Goal: Task Accomplishment & Management: Manage account settings

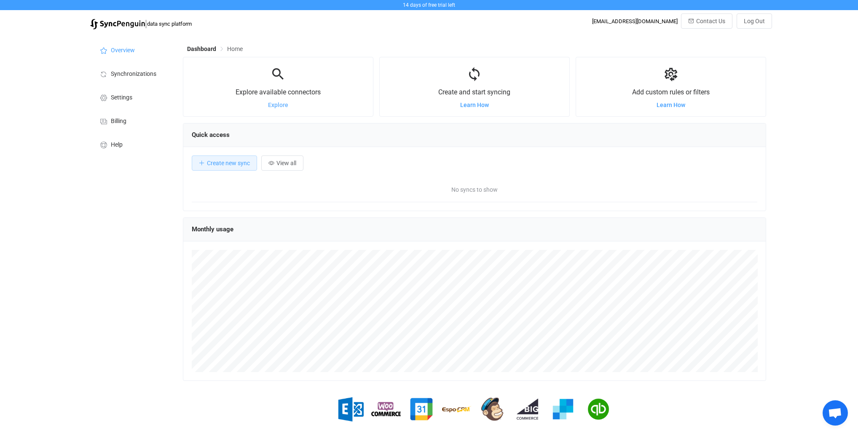
click at [275, 108] on span "Explore" at bounding box center [278, 105] width 20 height 7
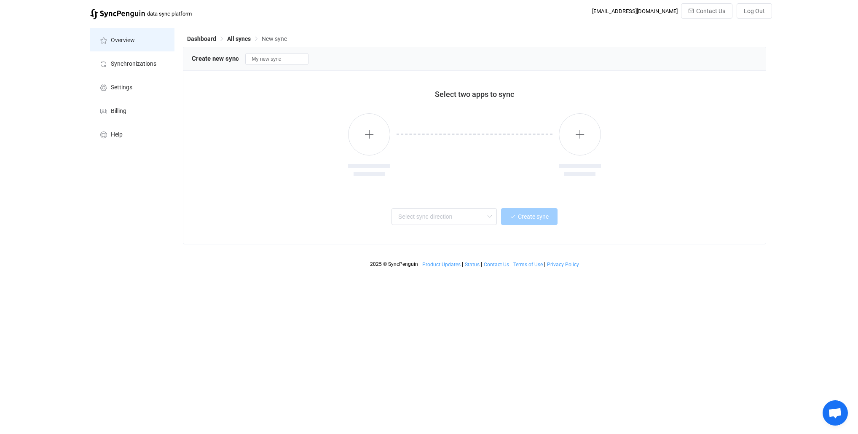
click at [121, 38] on span "Overview" at bounding box center [123, 40] width 24 height 7
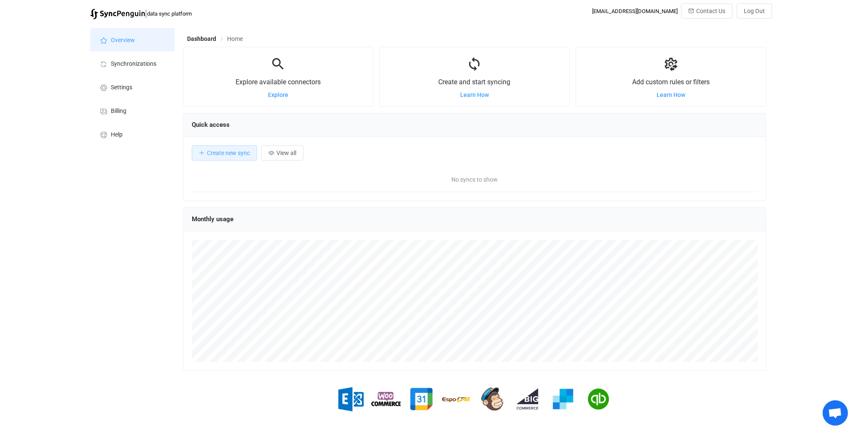
scroll to position [163, 583]
click at [125, 56] on li "Synchronizations" at bounding box center [132, 63] width 84 height 24
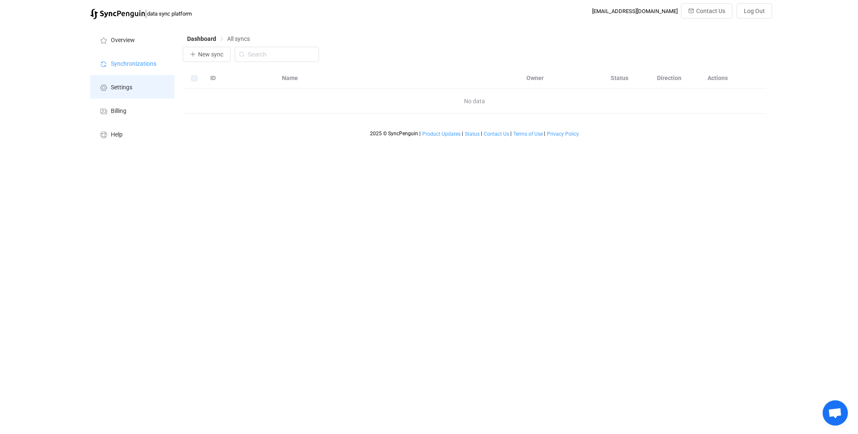
click at [133, 83] on li "Settings" at bounding box center [132, 87] width 84 height 24
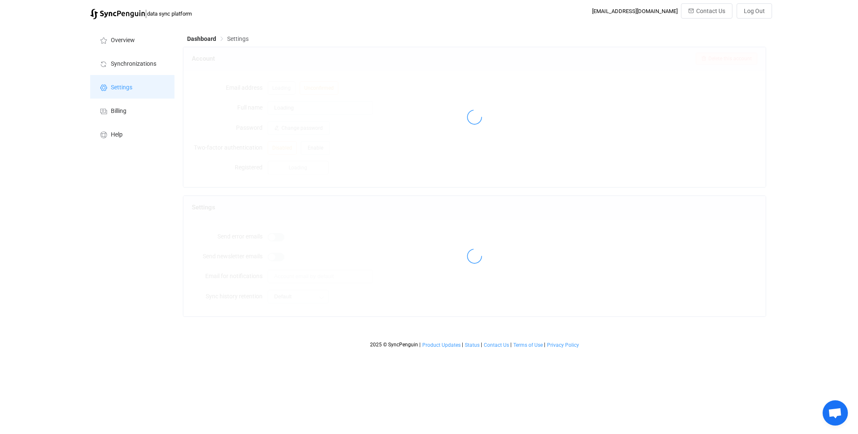
type input "Amanda"
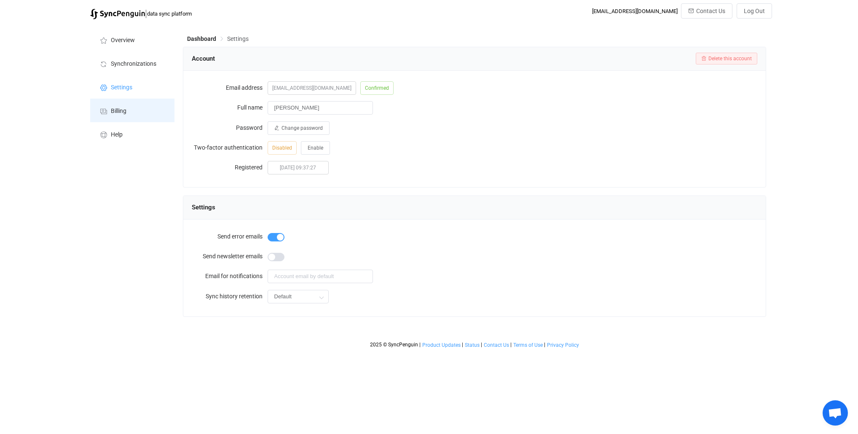
click at [135, 112] on li "Billing" at bounding box center [132, 111] width 84 height 24
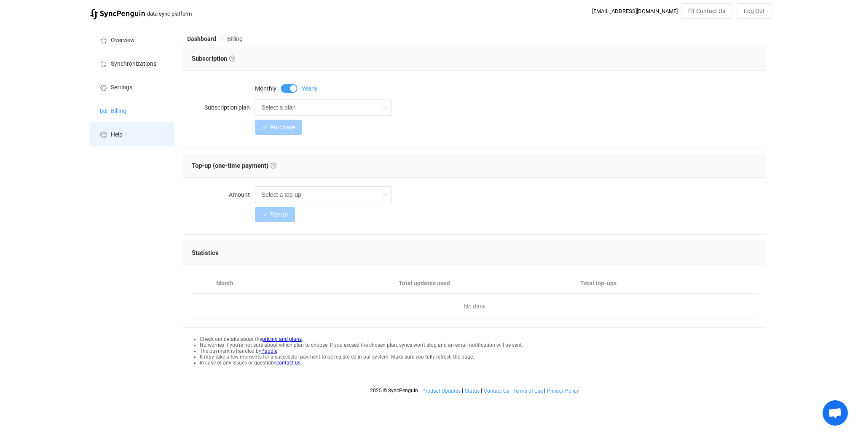
click at [132, 142] on li "Help" at bounding box center [132, 134] width 84 height 24
click at [122, 34] on li "Overview" at bounding box center [132, 40] width 84 height 24
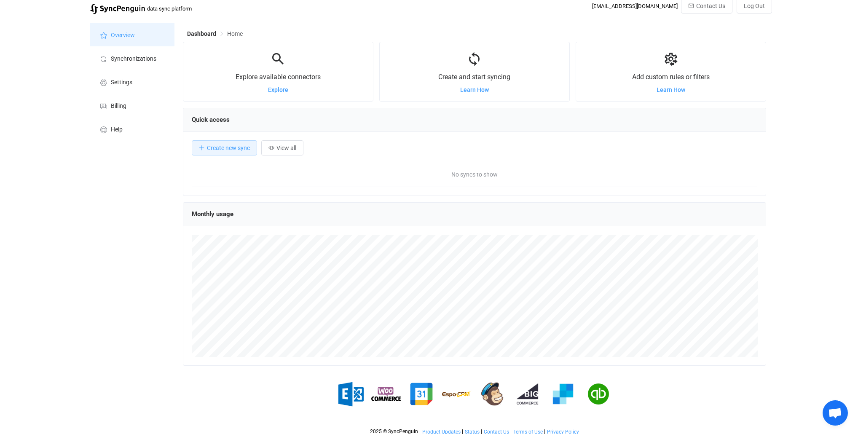
scroll to position [9, 0]
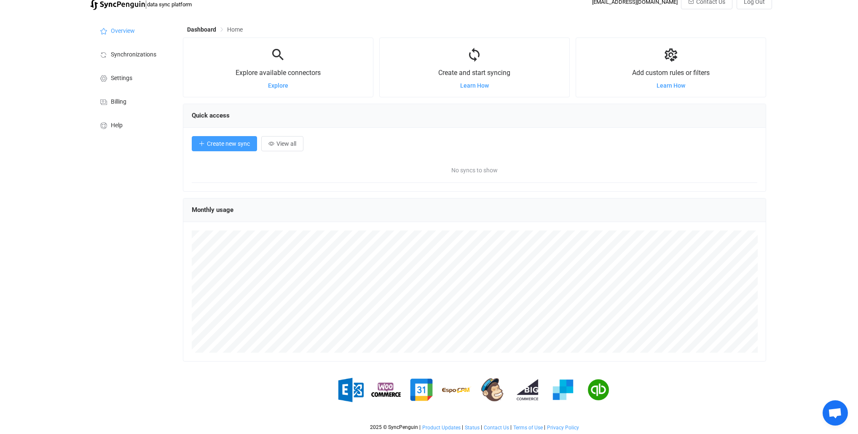
click at [236, 146] on span "Create new sync" at bounding box center [228, 143] width 43 height 7
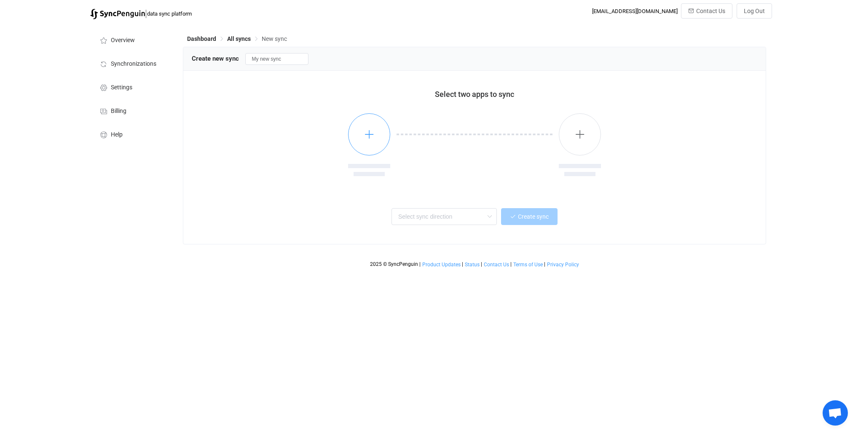
click at [375, 141] on button "button" at bounding box center [369, 134] width 42 height 42
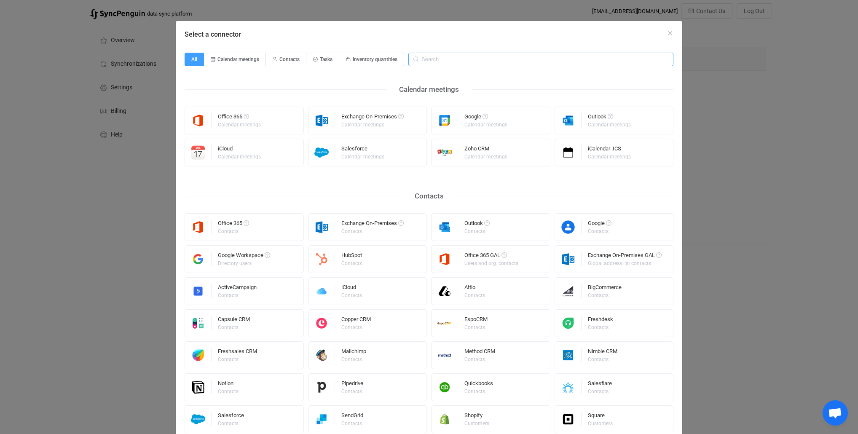
click at [455, 59] on input "Select a connector" at bounding box center [540, 59] width 265 height 13
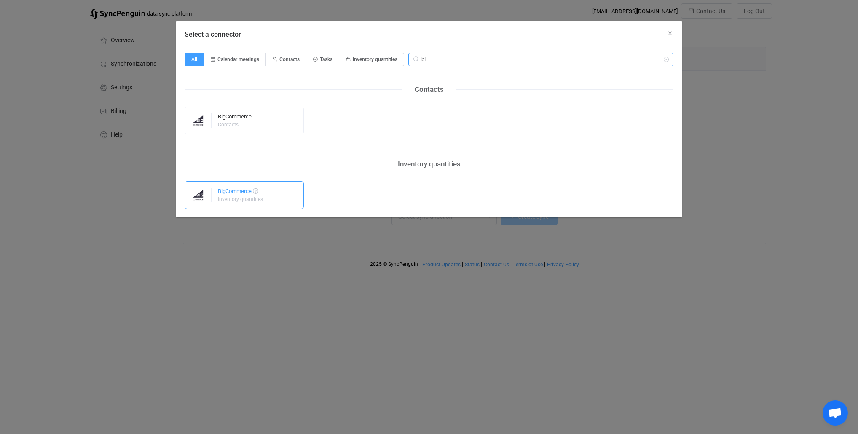
type input "bi"
click at [247, 201] on div "Inventory quantities" at bounding box center [240, 199] width 45 height 5
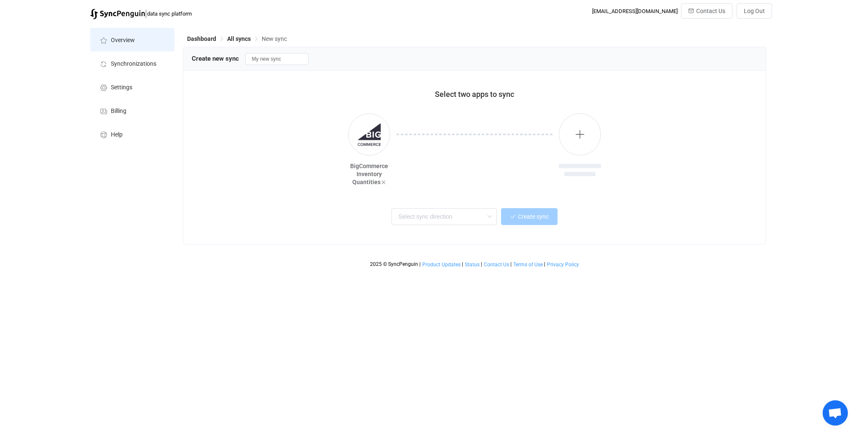
click at [109, 45] on li "Overview" at bounding box center [132, 40] width 84 height 24
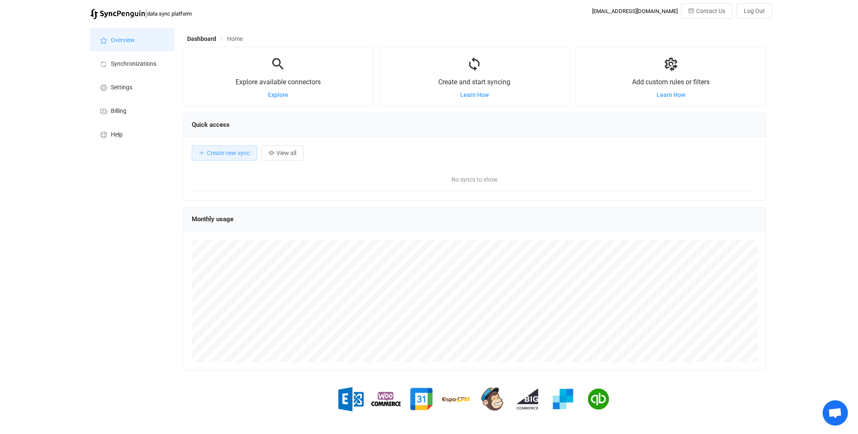
scroll to position [163, 583]
click at [119, 11] on img at bounding box center [117, 14] width 55 height 11
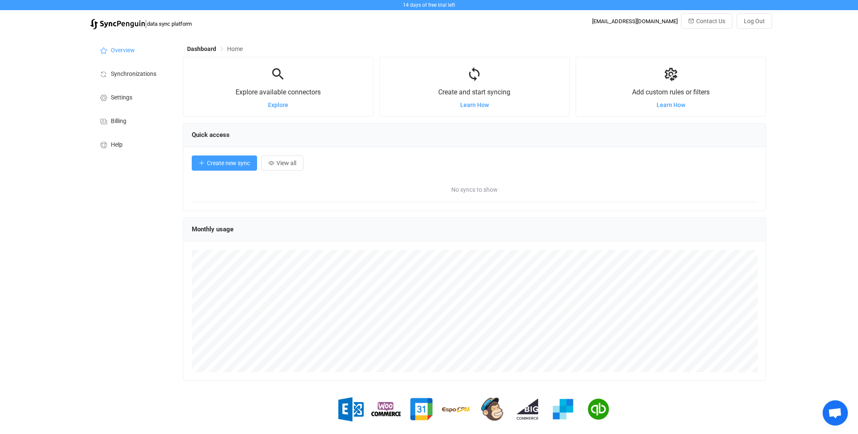
click at [220, 163] on span "Create new sync" at bounding box center [228, 163] width 43 height 7
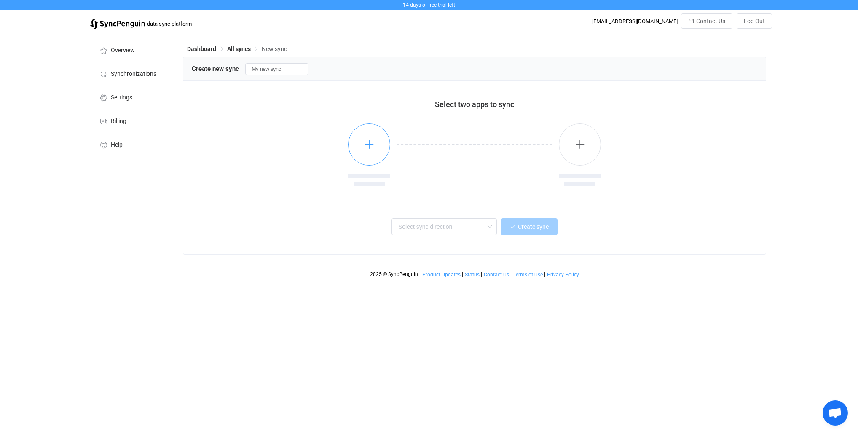
click at [376, 156] on button "button" at bounding box center [369, 144] width 42 height 42
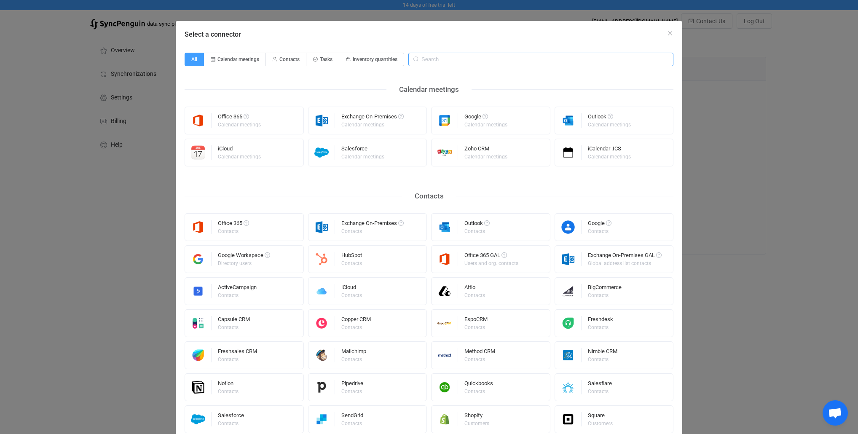
click at [461, 62] on input "Select a connector" at bounding box center [540, 59] width 265 height 13
click at [354, 57] on span "Inventory quantities" at bounding box center [375, 59] width 45 height 6
click at [347, 57] on input "Inventory quantities" at bounding box center [343, 56] width 5 height 5
radio input "true"
radio input "false"
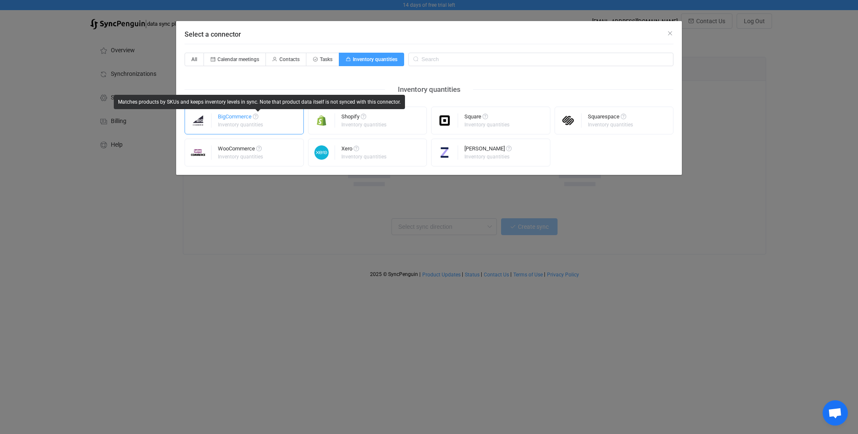
click at [266, 126] on div "BigCommerce Inventory quantities" at bounding box center [244, 121] width 119 height 28
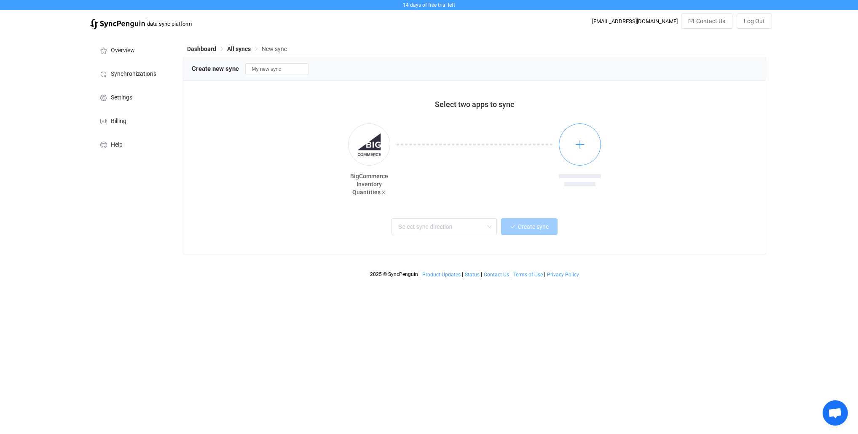
click at [593, 152] on button "button" at bounding box center [580, 144] width 42 height 42
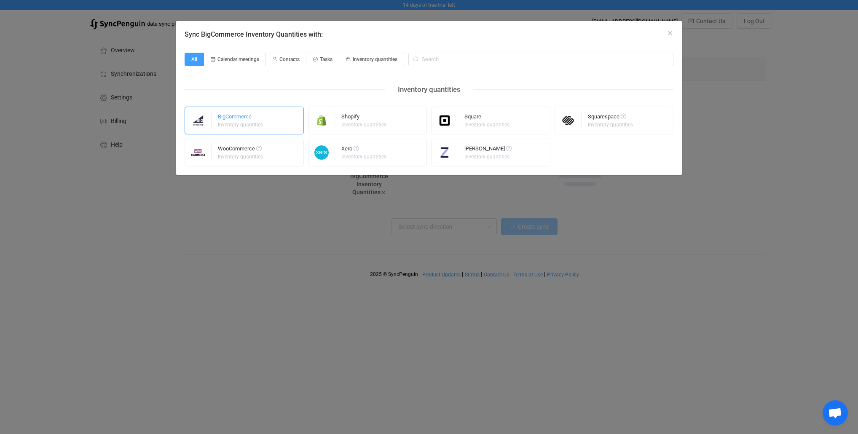
click at [265, 122] on div "BigCommerce Inventory quantities" at bounding box center [244, 121] width 119 height 28
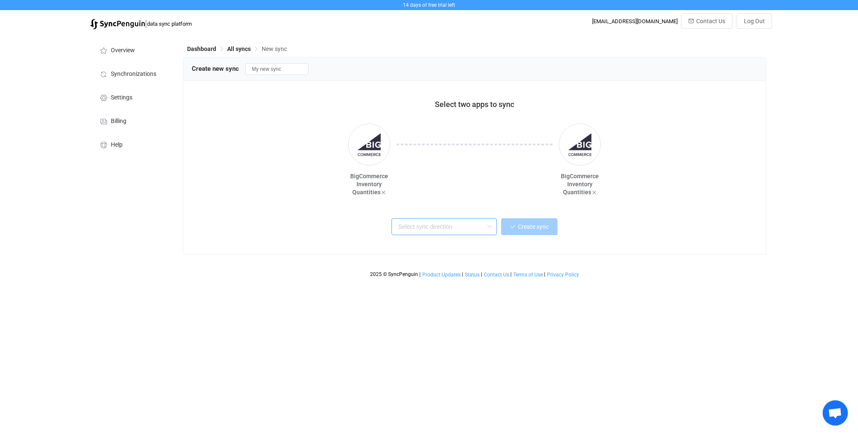
click at [456, 233] on input "text" at bounding box center [444, 226] width 105 height 17
click at [471, 276] on span "BigCommerce → BigCommerce" at bounding box center [441, 274] width 82 height 10
type input "BigCommerce → BigCommerce"
click at [545, 230] on span "Create sync" at bounding box center [533, 226] width 31 height 7
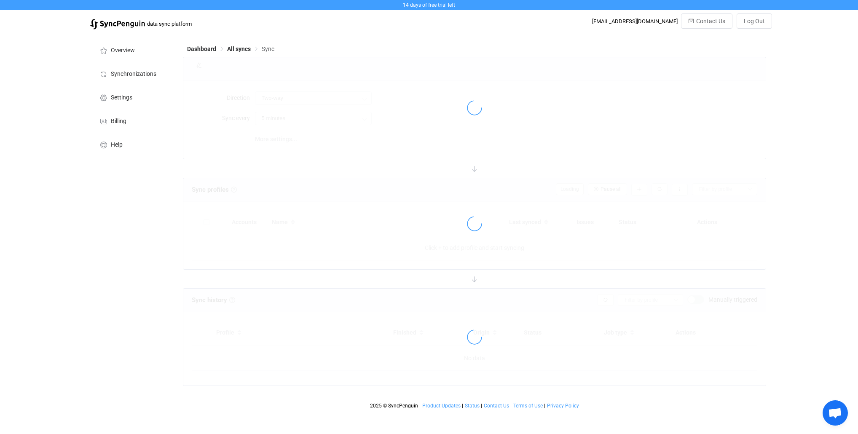
type input "A → B"
type input "10 minutes"
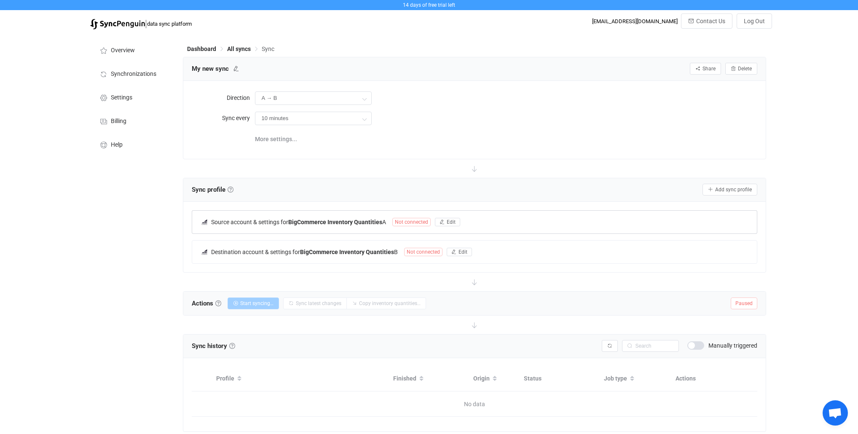
click at [421, 223] on span "Not connected" at bounding box center [411, 222] width 38 height 8
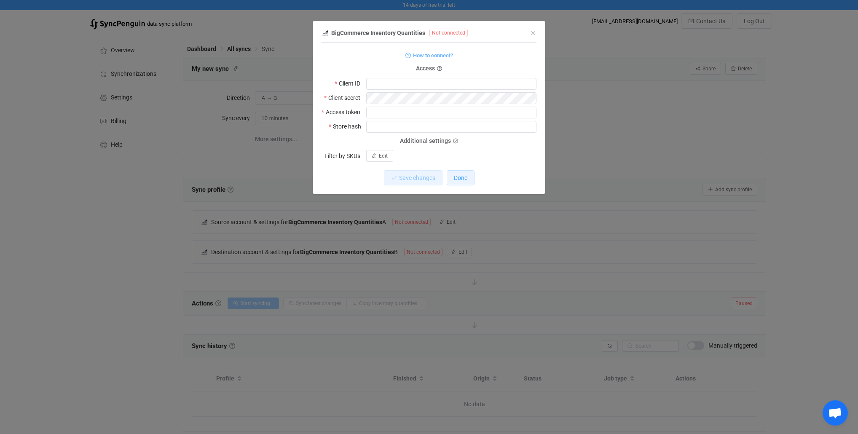
click at [459, 177] on span "Done" at bounding box center [460, 177] width 13 height 7
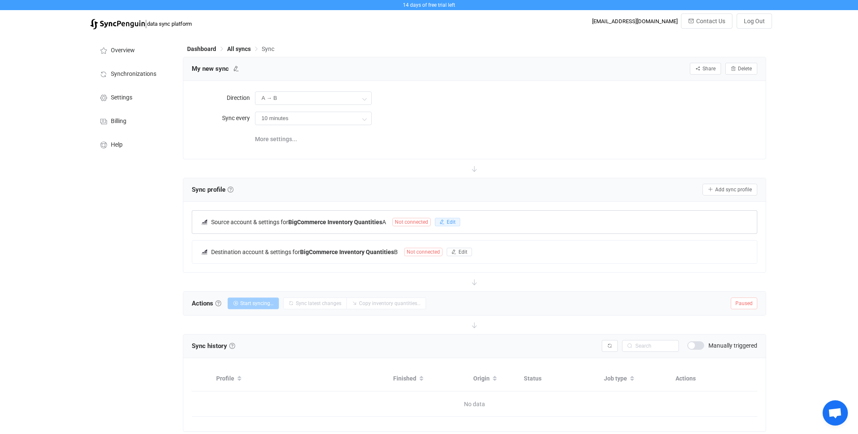
click at [446, 222] on button "Edit" at bounding box center [447, 222] width 25 height 8
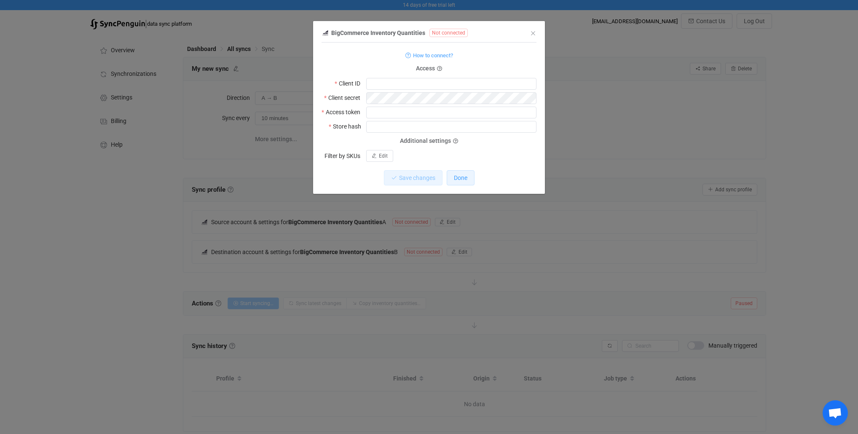
click at [456, 180] on span "Done" at bounding box center [460, 177] width 13 height 7
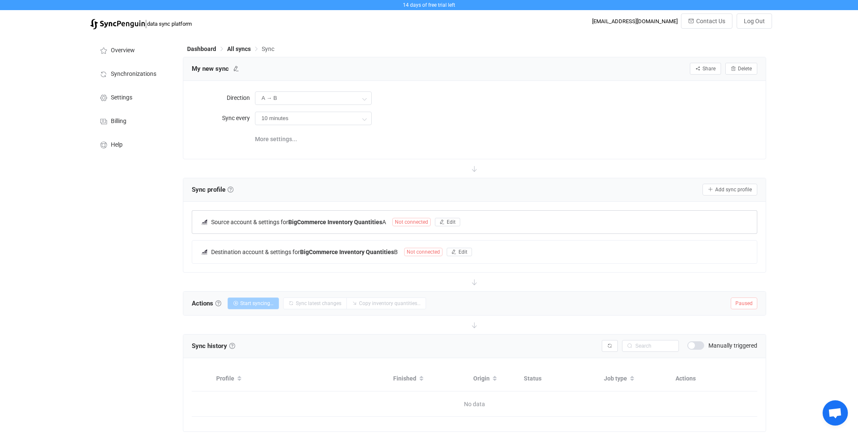
click at [413, 219] on span "Not connected" at bounding box center [411, 222] width 38 height 8
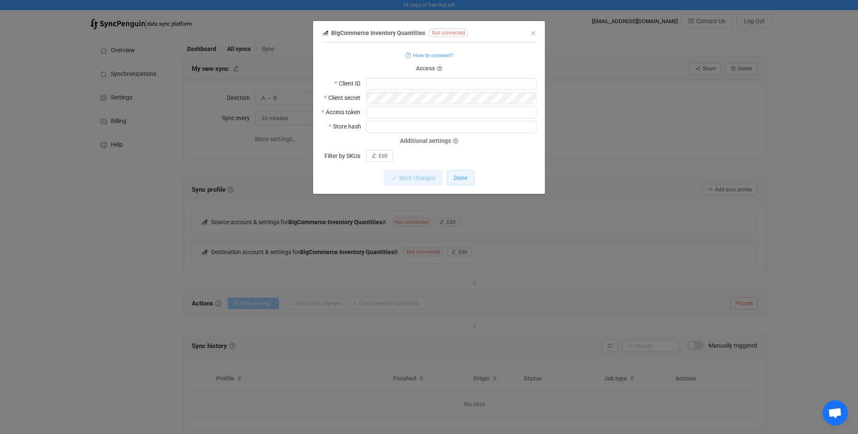
click at [462, 181] on button "Done" at bounding box center [461, 177] width 28 height 15
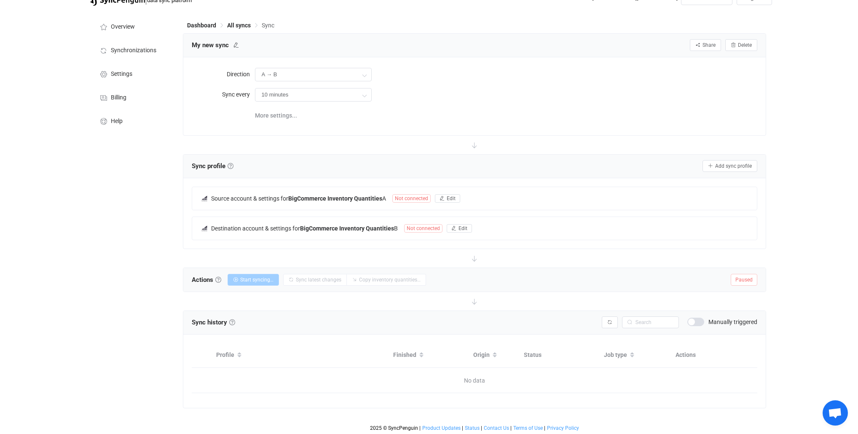
scroll to position [23, 0]
click at [734, 164] on span "Add sync profile" at bounding box center [733, 167] width 37 height 6
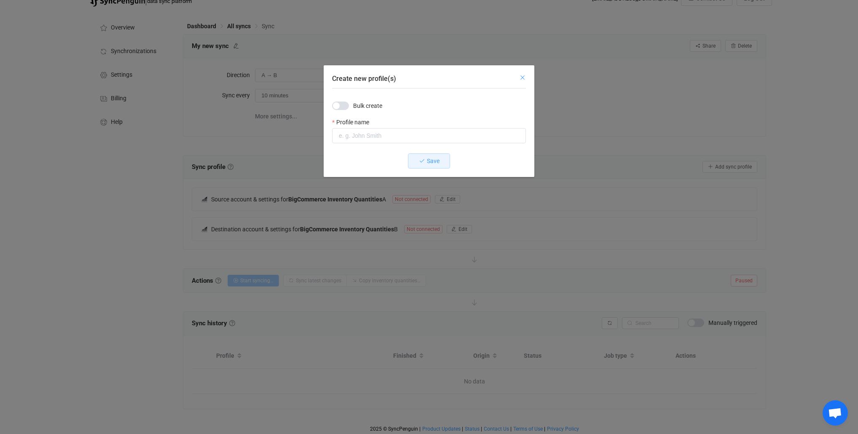
click at [522, 77] on icon "Close" at bounding box center [522, 77] width 7 height 7
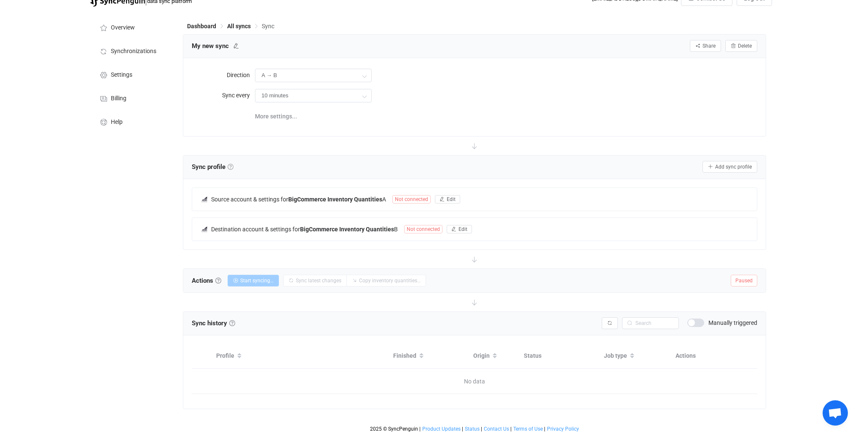
click at [231, 164] on link at bounding box center [231, 167] width 6 height 6
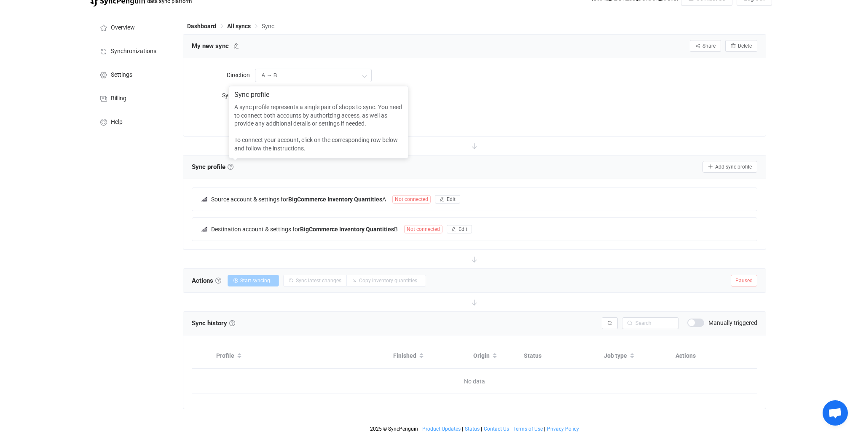
click at [467, 163] on div "Sync profile Add sync profile" at bounding box center [475, 167] width 566 height 13
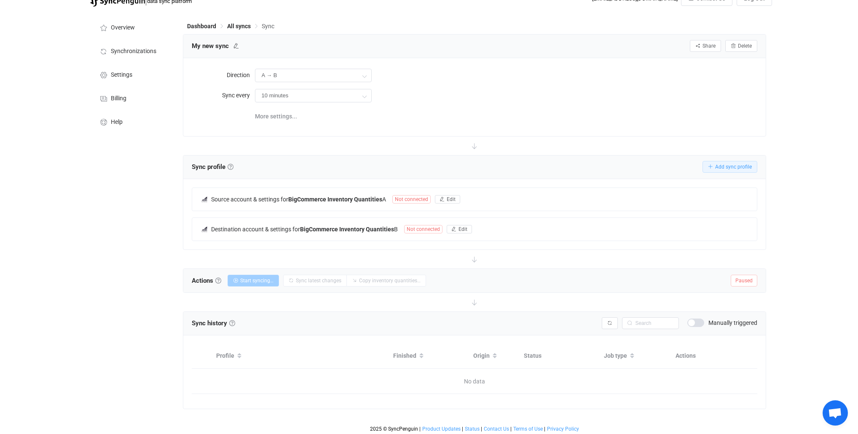
click at [735, 164] on span "Add sync profile" at bounding box center [733, 167] width 37 height 6
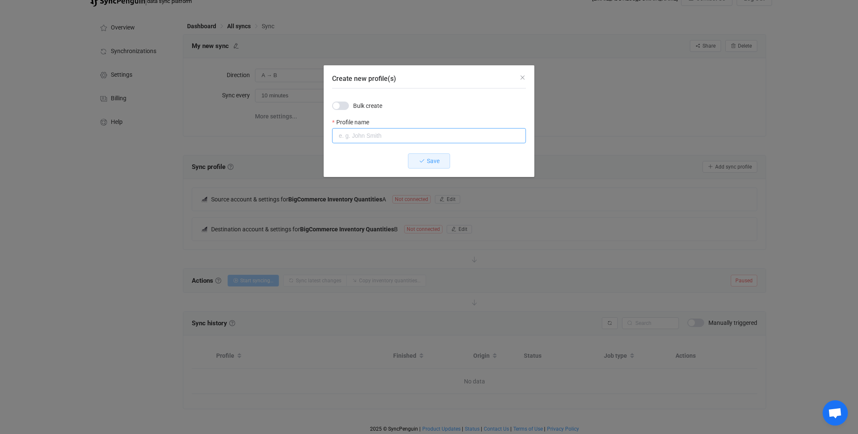
click at [366, 134] on input "Create new profile(s)" at bounding box center [429, 135] width 194 height 15
type input "UK to EU Dev"
click at [430, 161] on span "Save" at bounding box center [433, 161] width 13 height 7
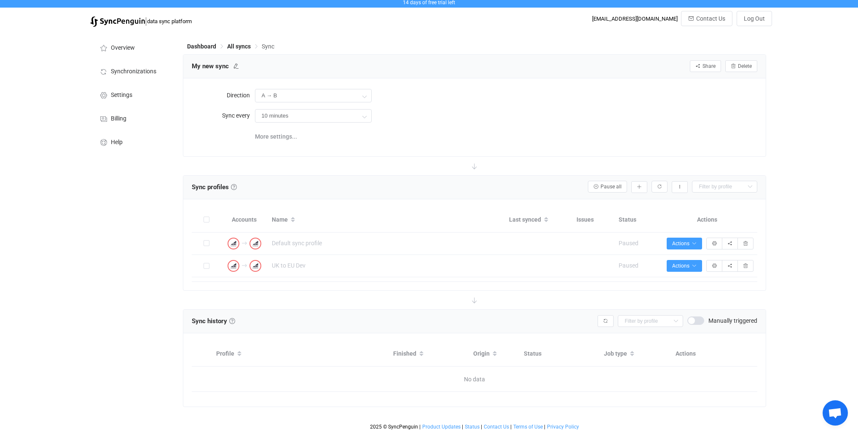
scroll to position [0, 0]
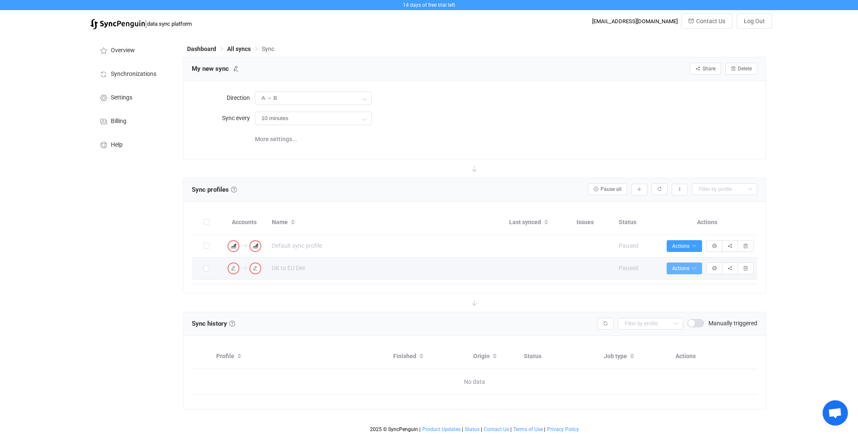
click at [694, 269] on icon "button" at bounding box center [694, 268] width 5 height 5
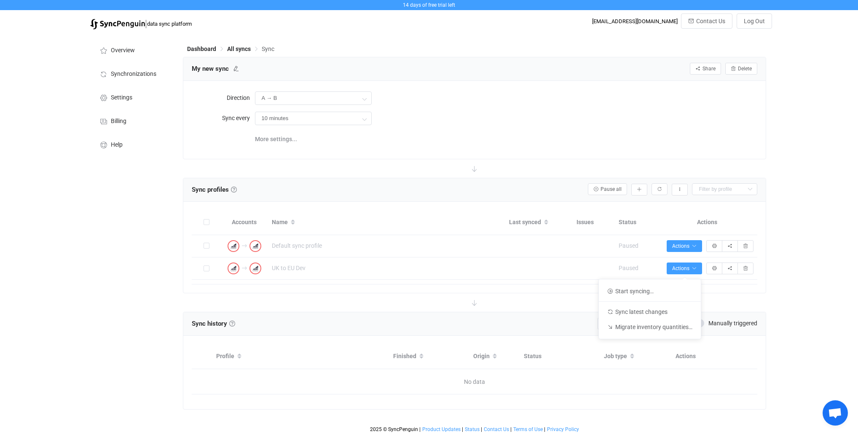
click at [740, 282] on div "Connection results Connection results Default sync profile Syncing issues Pause…" at bounding box center [475, 259] width 566 height 49
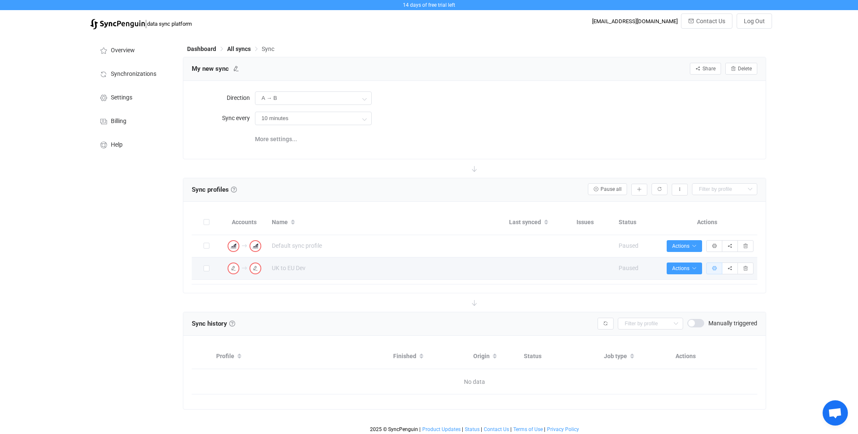
click at [714, 268] on icon "button" at bounding box center [714, 268] width 5 height 5
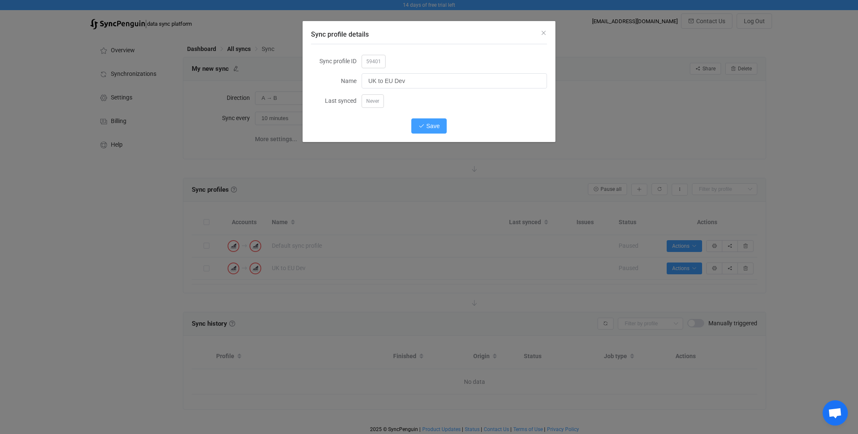
click at [424, 124] on button "Save" at bounding box center [429, 125] width 36 height 15
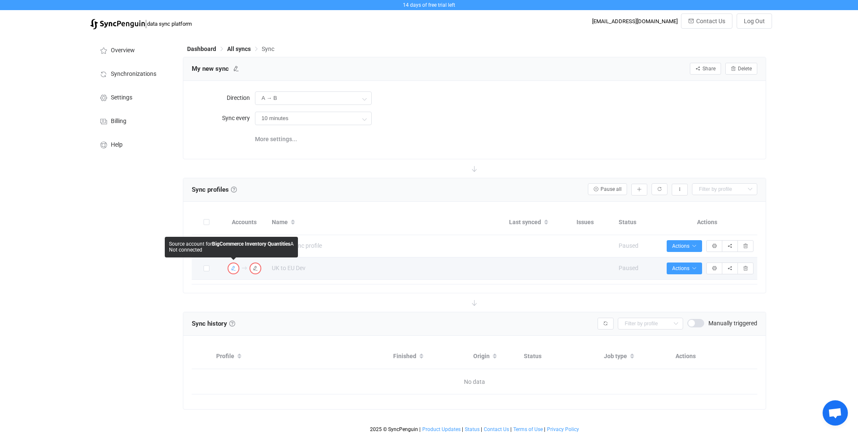
click at [233, 271] on img "button" at bounding box center [234, 269] width 8 height 8
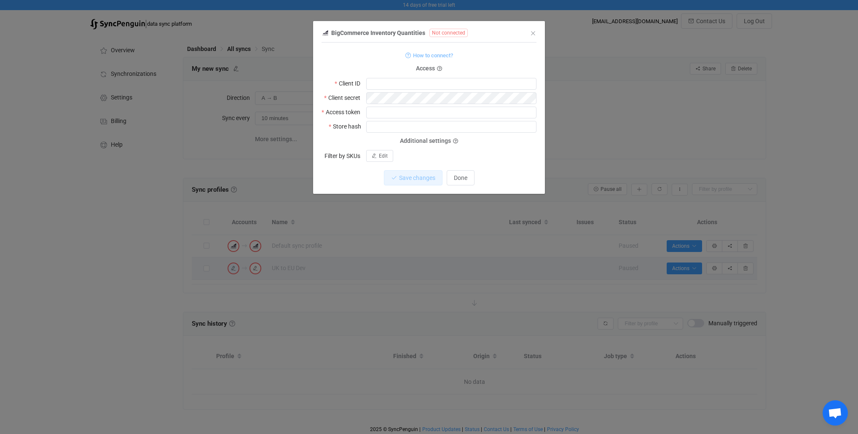
click at [436, 56] on span "How to connect?" at bounding box center [433, 56] width 40 height 10
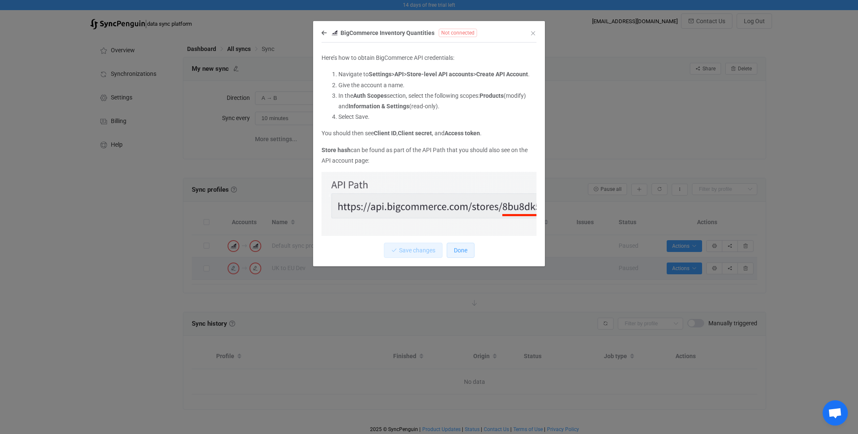
click at [453, 251] on button "Done" at bounding box center [461, 250] width 28 height 15
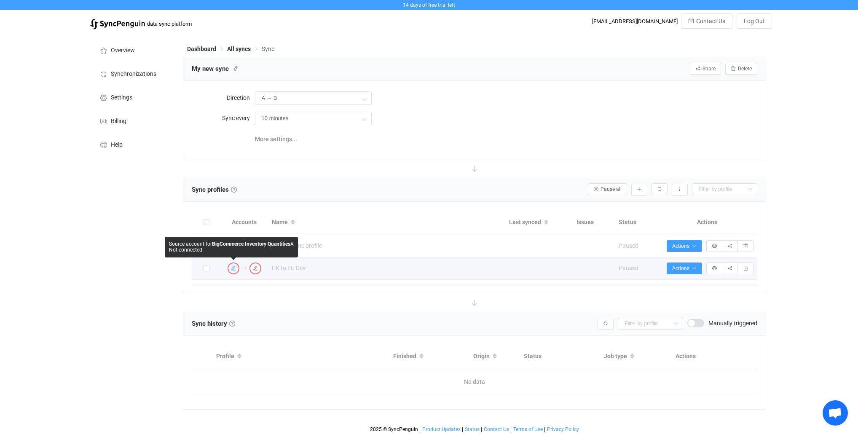
click at [236, 269] on img "button" at bounding box center [234, 269] width 8 height 8
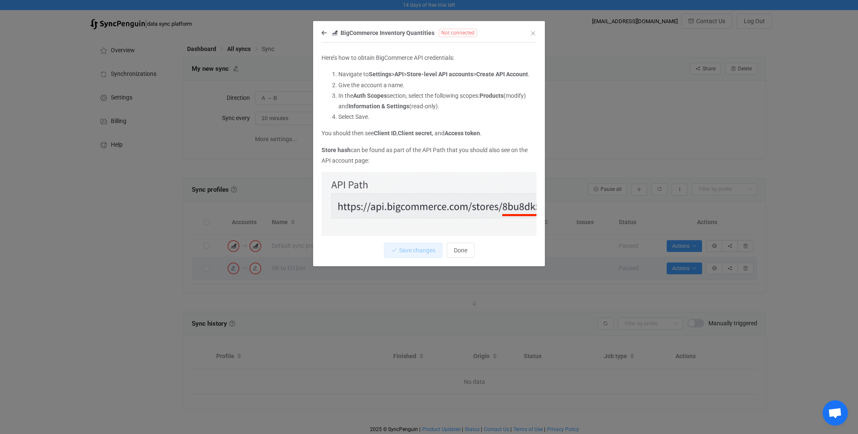
click at [395, 301] on div "BigCommerce Inventory Quantities Not connected Here’s how to obtain BigCommerce…" at bounding box center [429, 217] width 858 height 434
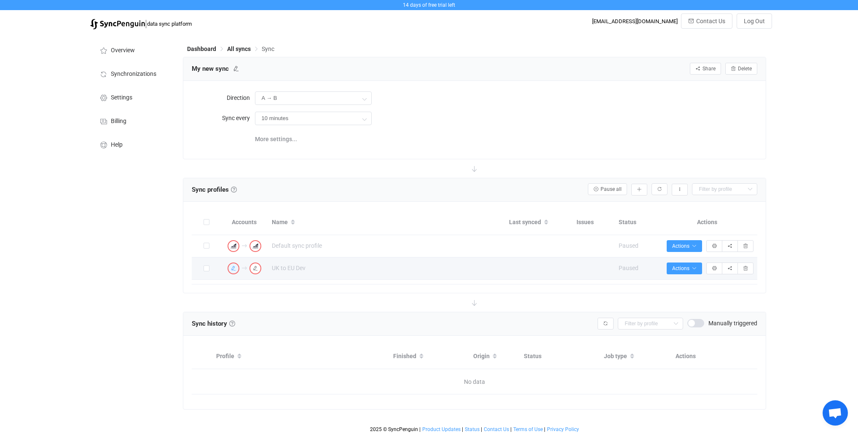
click at [230, 269] on img "button" at bounding box center [234, 269] width 8 height 8
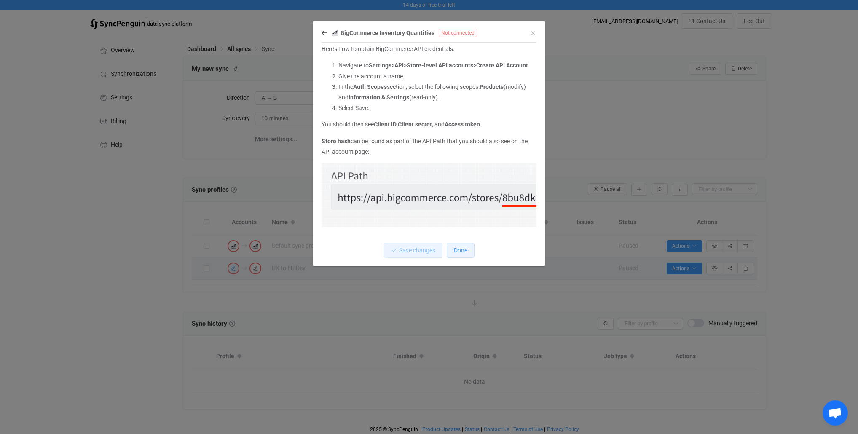
scroll to position [13, 0]
click at [461, 253] on span "Done" at bounding box center [460, 250] width 13 height 7
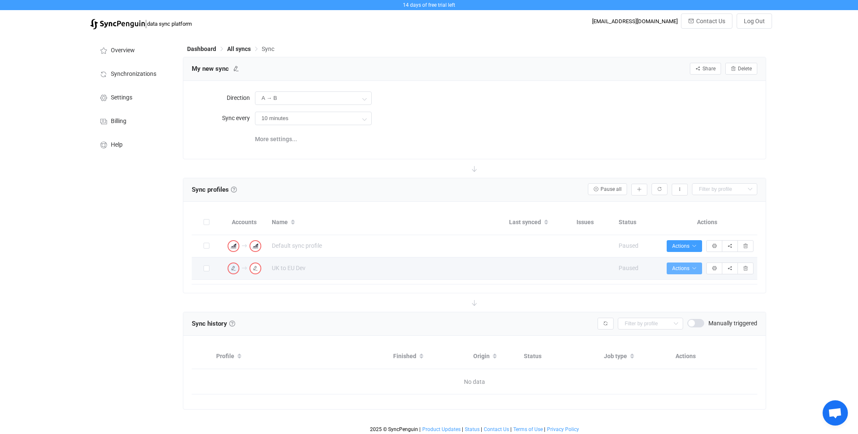
click at [686, 266] on span "Actions" at bounding box center [684, 269] width 24 height 6
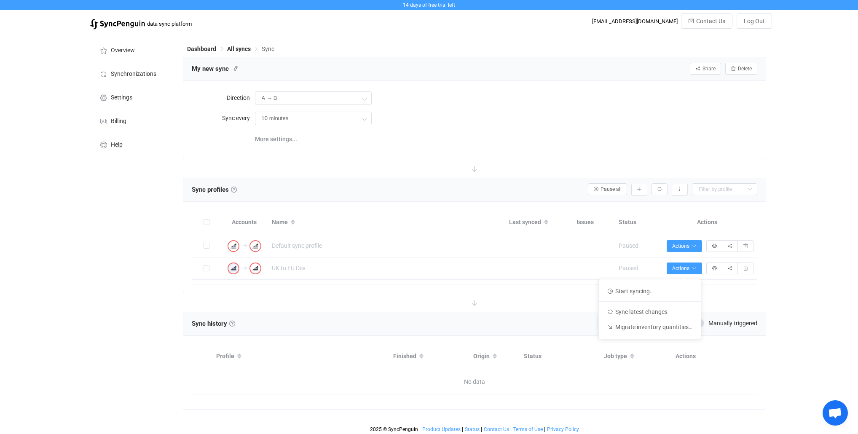
drag, startPoint x: 362, startPoint y: 288, endPoint x: 305, endPoint y: 280, distance: 57.9
click at [362, 288] on div "Accounts Name Last synced Issues Status Actions Connection results Connection r…" at bounding box center [474, 247] width 583 height 91
click at [287, 267] on span "UK to EU Dev" at bounding box center [289, 268] width 34 height 10
type input "UK to EU Dev"
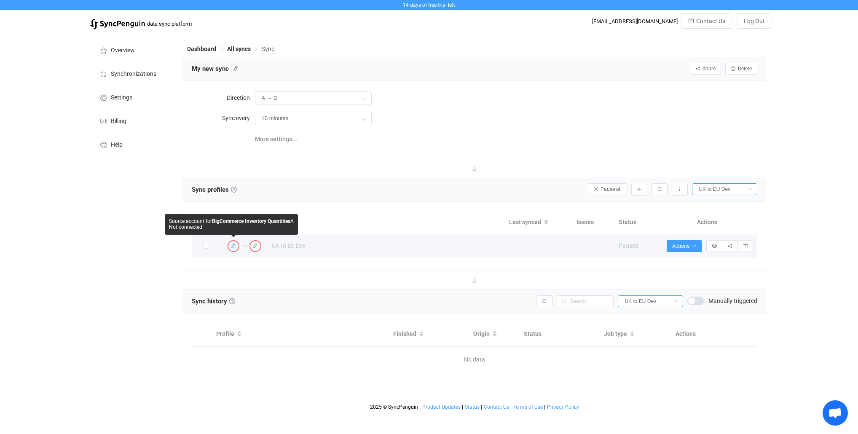
click at [231, 246] on icon "button" at bounding box center [233, 246] width 5 height 5
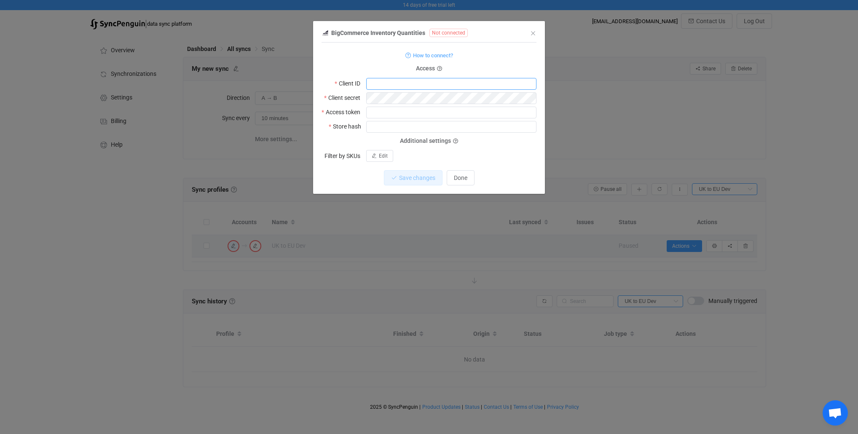
click at [383, 83] on input "dialog" at bounding box center [451, 84] width 170 height 12
paste input "whew15k0eav96onte1p11ichxmj0pn"
click at [371, 83] on input "whew15k0eav96onte1p11ichxmj0pn" at bounding box center [451, 84] width 170 height 12
drag, startPoint x: 373, startPoint y: 84, endPoint x: 355, endPoint y: 85, distance: 18.5
click at [355, 85] on div "Client ID whew15k0eav96onte1p11ichxmj0pn" at bounding box center [429, 84] width 215 height 12
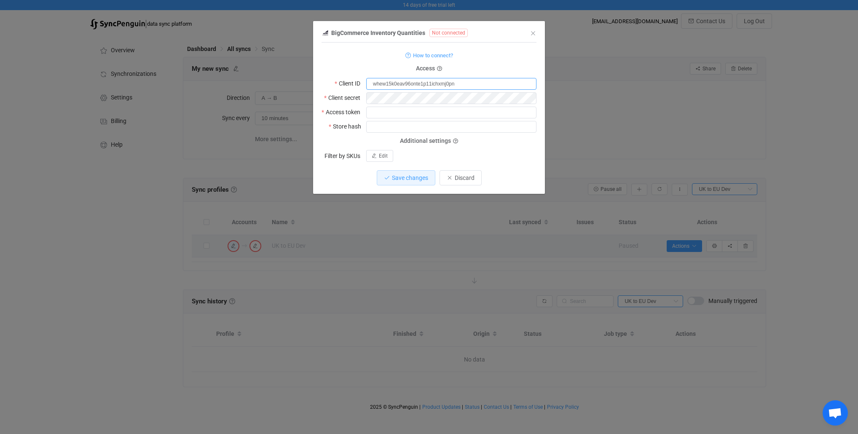
type input "whew15k0eav96onte1p11ichxmj0pn"
click at [399, 109] on input "dialog" at bounding box center [451, 113] width 170 height 12
paste input "7zu8f9gjbnx0y2ba6pa9yh57llupj9d"
type input "7zu8f9gjbnx0y2ba6pa9yh57llupj9d"
click at [390, 126] on input "dialog" at bounding box center [451, 127] width 170 height 12
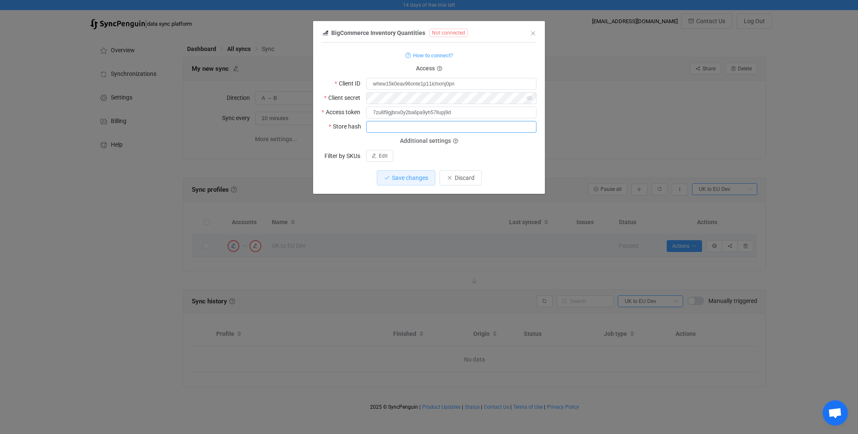
paste input "sjv6wvyy8j"
type input "sjv6wvyy8j"
click at [504, 146] on div "Additional settings Filter by SKUs Edit" at bounding box center [429, 151] width 215 height 21
click at [402, 178] on span "Save changes" at bounding box center [410, 177] width 36 height 7
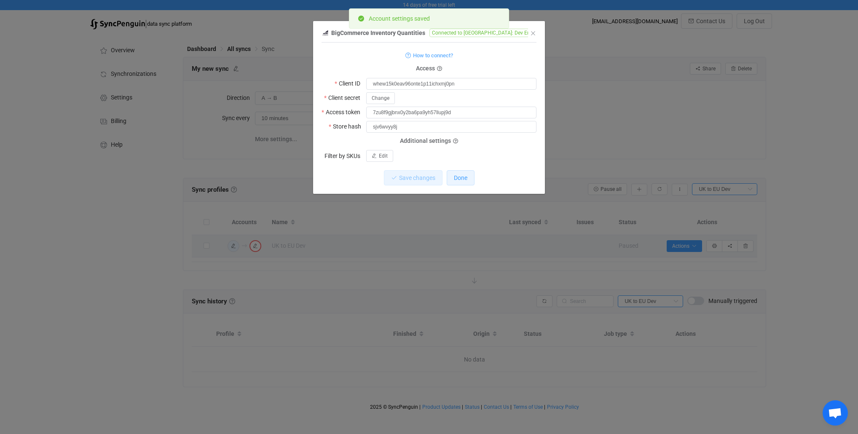
click at [464, 177] on span "Done" at bounding box center [460, 177] width 13 height 7
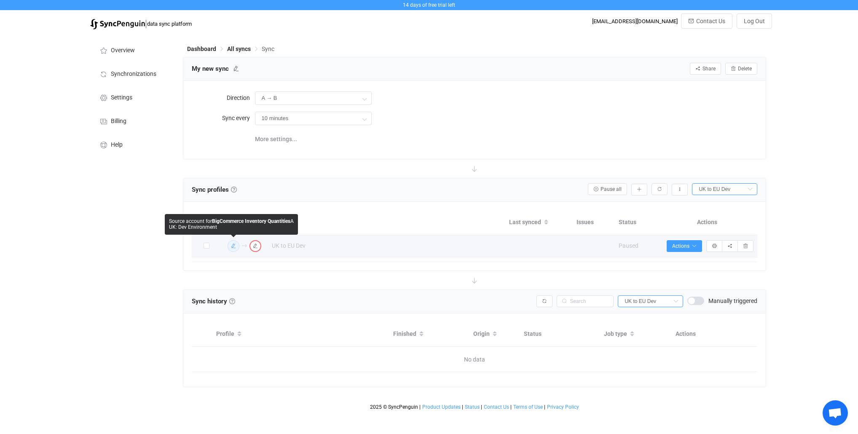
click at [234, 248] on icon "button" at bounding box center [233, 246] width 5 height 5
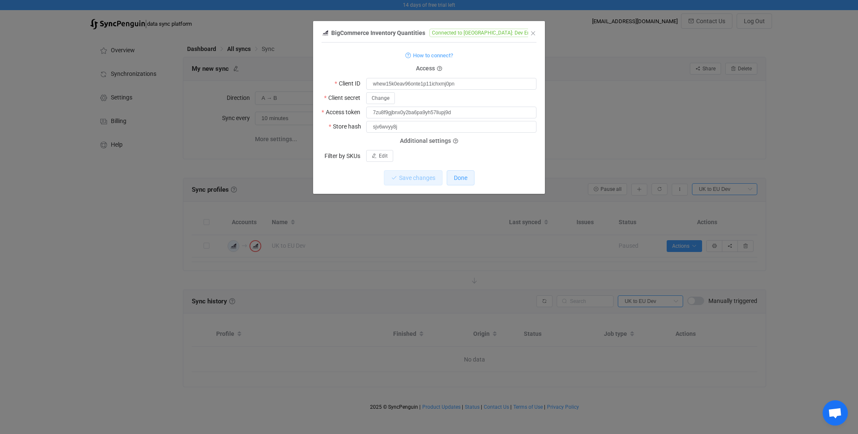
click at [461, 178] on span "Done" at bounding box center [460, 177] width 13 height 7
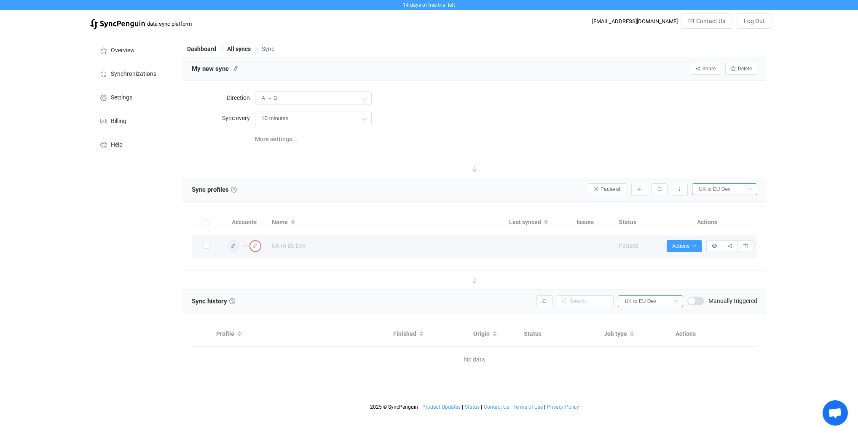
click at [256, 246] on icon "button" at bounding box center [255, 246] width 5 height 5
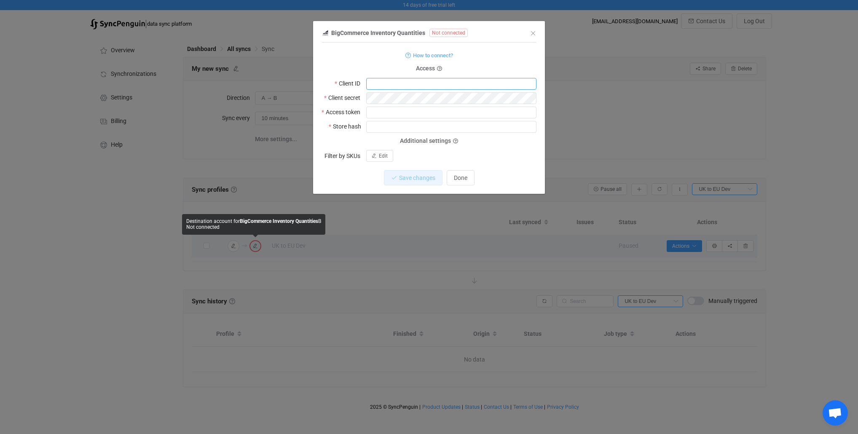
click at [378, 85] on input "dialog" at bounding box center [451, 84] width 170 height 12
paste input "7u6olkcmkuwrfwb30r5m25ma2tbnd2y"
type input "7u6olkcmkuwrfwb30r5m25ma2tbnd2y"
click at [382, 107] on input "dialog" at bounding box center [451, 113] width 170 height 12
paste input "fnl1bmi83yfcndlkiizkgcrfobcbw0c"
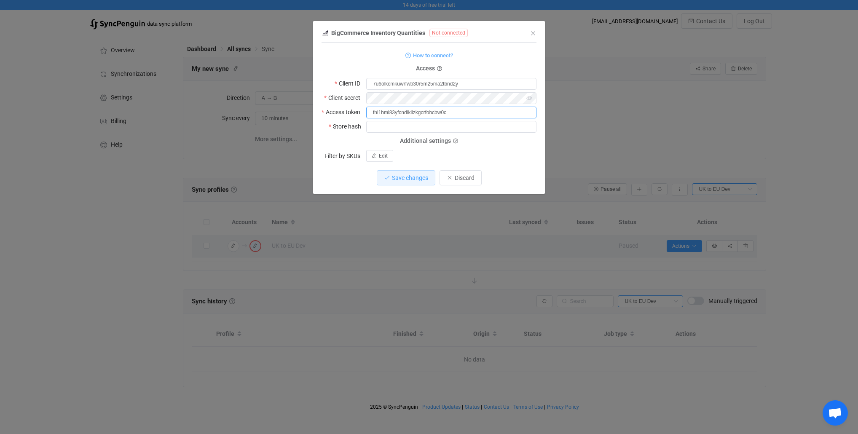
type input "fnl1bmi83yfcndlkiizkgcrfobcbw0c"
click at [393, 125] on input "dialog" at bounding box center [451, 127] width 170 height 12
paste input "8zeylxlay7"
type input "8zeylxlay7"
click at [404, 181] on button "Save changes" at bounding box center [406, 177] width 59 height 15
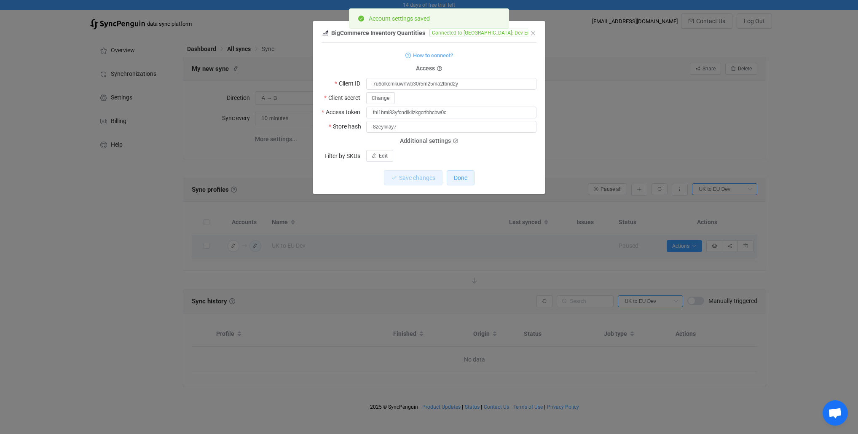
click at [464, 179] on span "Done" at bounding box center [460, 177] width 13 height 7
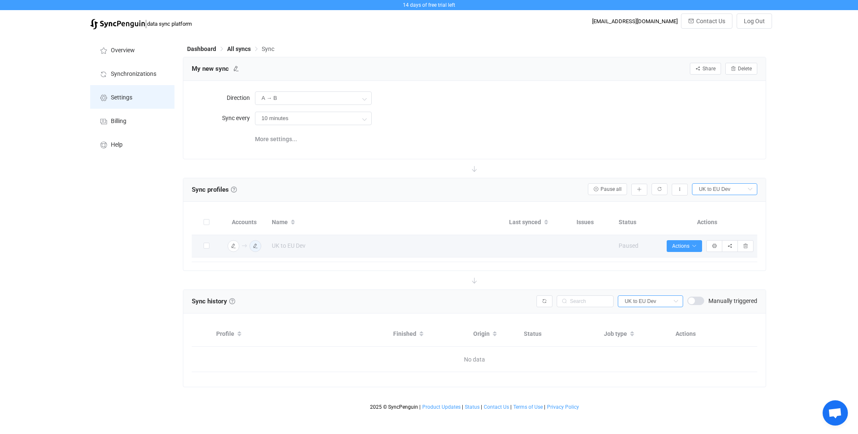
click at [121, 104] on li "Settings" at bounding box center [132, 97] width 84 height 24
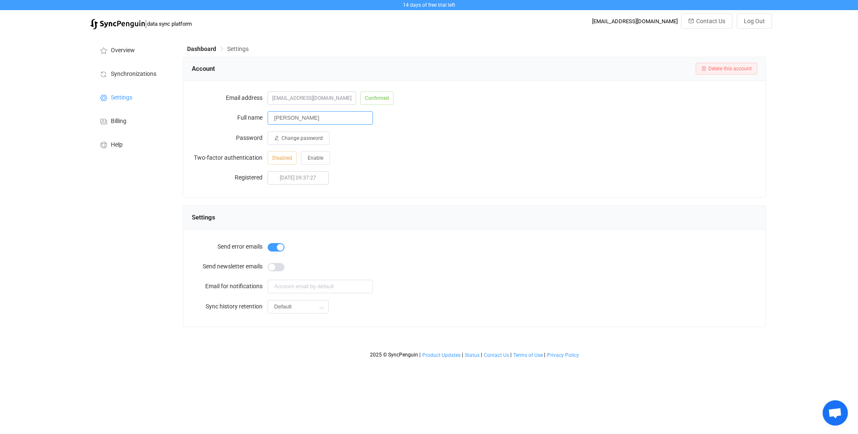
click at [308, 120] on input "Amanda" at bounding box center [320, 117] width 105 height 13
drag, startPoint x: 323, startPoint y: 120, endPoint x: 255, endPoint y: 118, distance: 68.3
click at [255, 118] on div "Full name Front End Dev" at bounding box center [475, 117] width 566 height 17
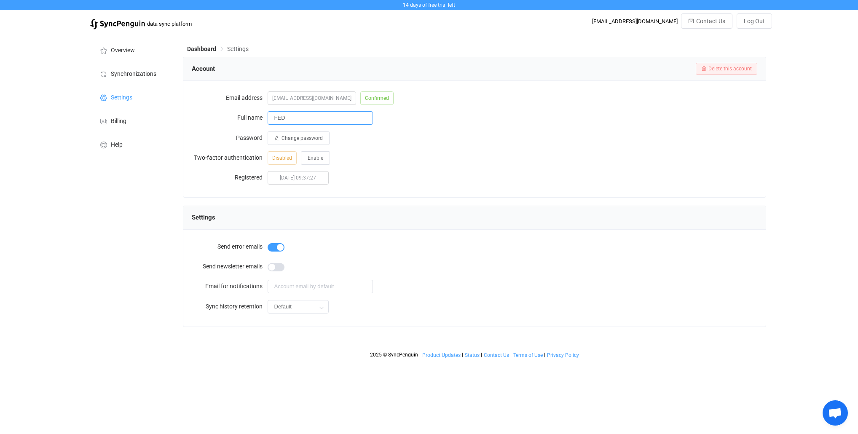
type input "FED"
click at [395, 150] on div "Disabled Enable" at bounding box center [513, 157] width 490 height 17
click at [285, 137] on span "Change password" at bounding box center [302, 138] width 41 height 6
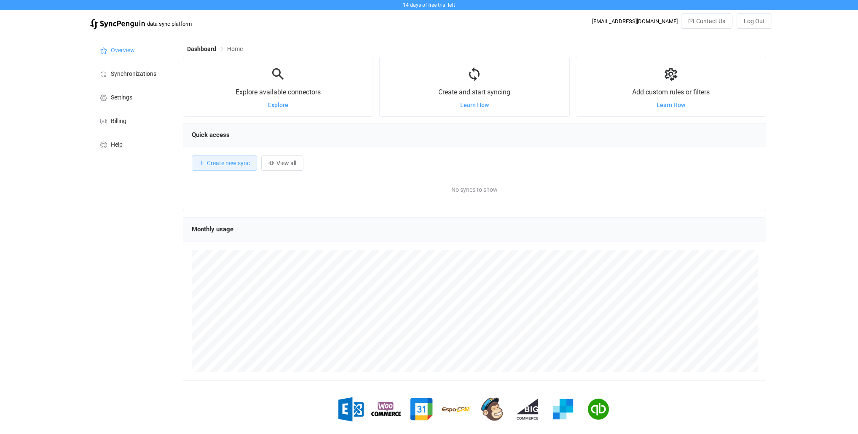
scroll to position [163, 583]
click at [461, 107] on span "Learn How" at bounding box center [474, 105] width 29 height 7
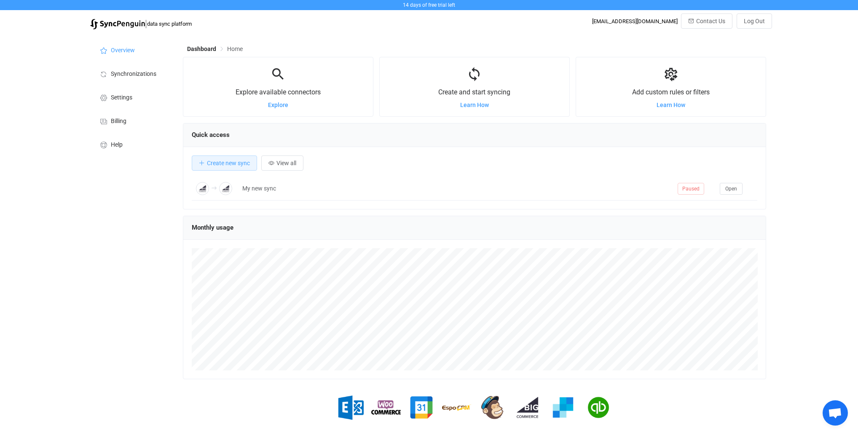
scroll to position [163, 583]
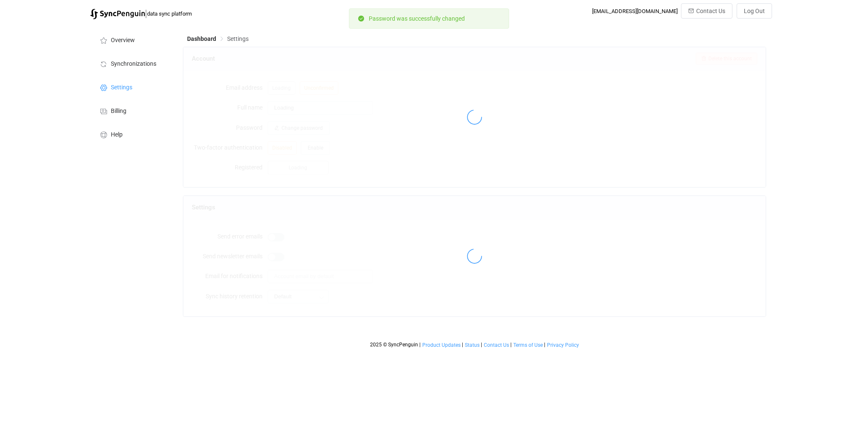
type input "FED"
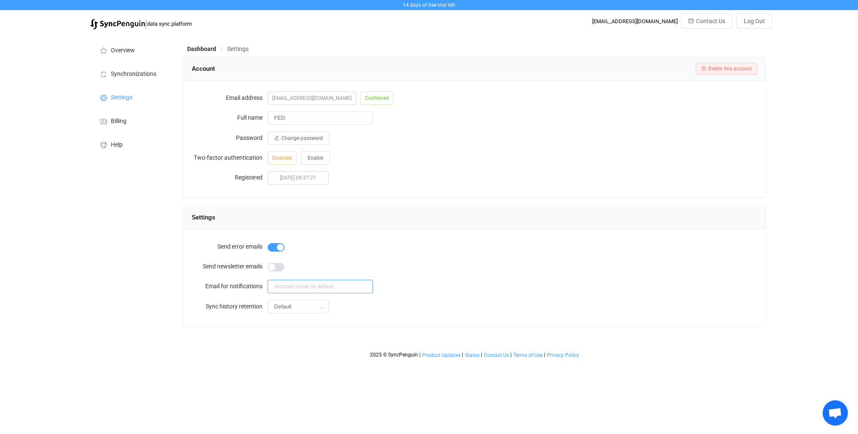
click at [325, 288] on input "text" at bounding box center [320, 286] width 105 height 13
click at [317, 310] on icon at bounding box center [321, 307] width 11 height 17
click at [362, 309] on div "Default" at bounding box center [513, 306] width 490 height 17
click at [120, 72] on span "Synchronizations" at bounding box center [134, 74] width 46 height 7
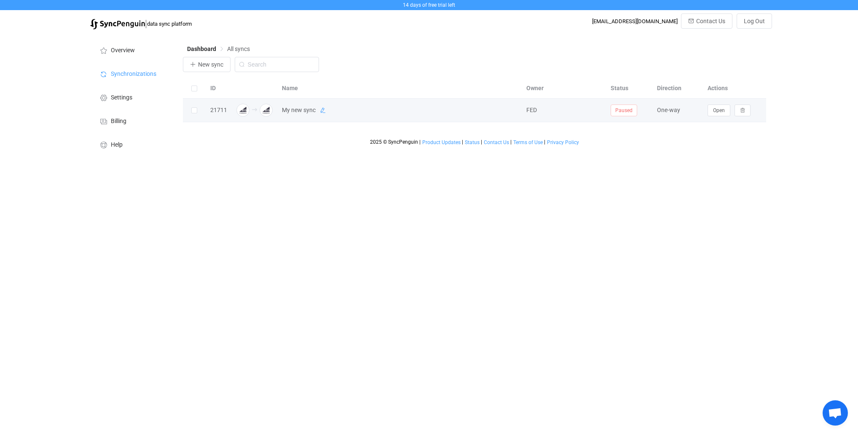
click at [325, 111] on icon at bounding box center [323, 110] width 6 height 6
click at [340, 129] on div "2025 © SyncPenguin | Product Updates | Status | Contact Us | Terms of Use | Pri…" at bounding box center [475, 133] width 584 height 23
click at [507, 110] on icon at bounding box center [507, 110] width 6 height 6
click at [268, 141] on div "2025 © SyncPenguin | Product Updates | Status | Contact Us | Terms of Use | Pri…" at bounding box center [475, 133] width 584 height 23
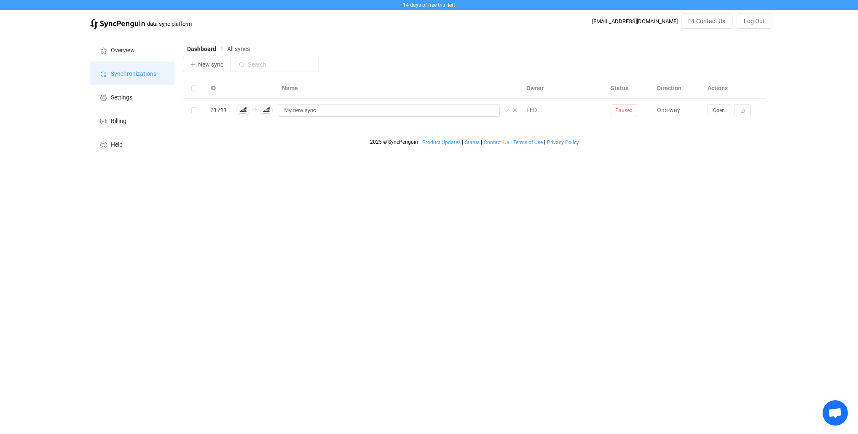
click at [112, 74] on span "Synchronizations" at bounding box center [134, 74] width 46 height 7
click at [115, 46] on li "Overview" at bounding box center [132, 50] width 84 height 24
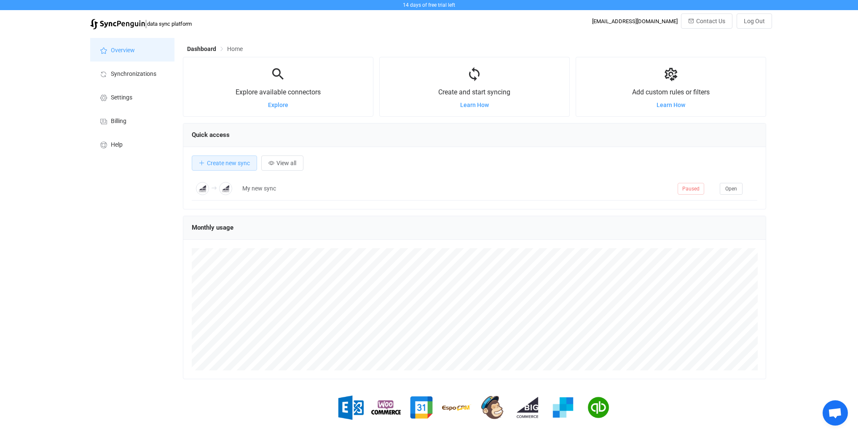
scroll to position [163, 583]
click at [129, 74] on span "Synchronizations" at bounding box center [134, 74] width 46 height 7
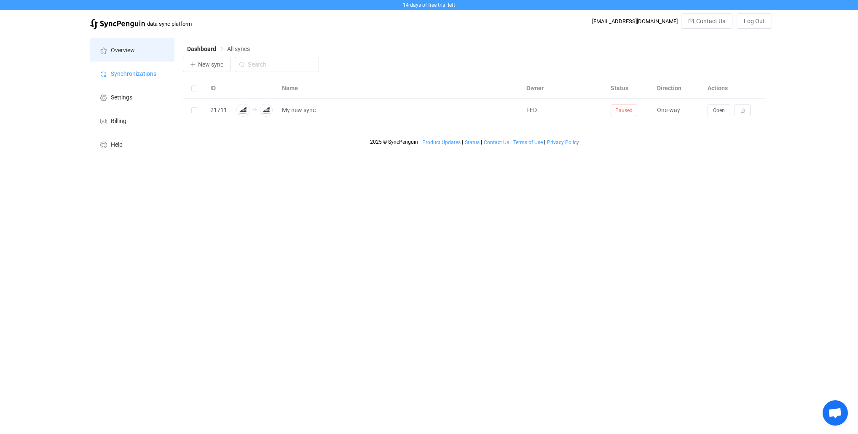
click at [115, 54] on span "Overview" at bounding box center [123, 50] width 24 height 7
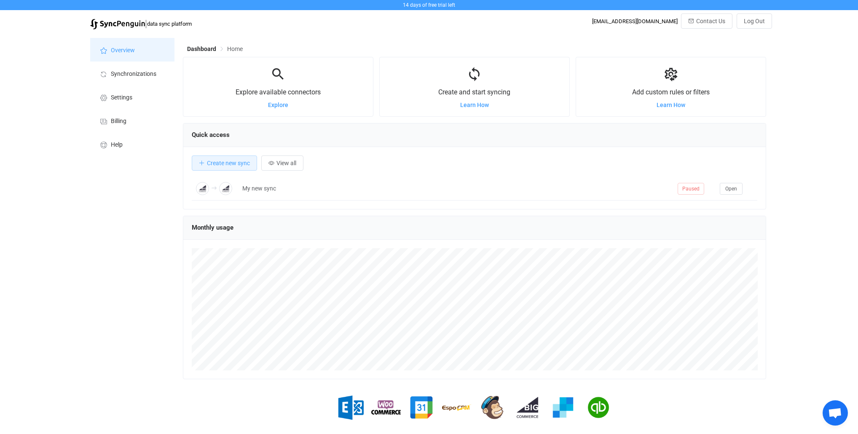
scroll to position [163, 583]
click at [226, 162] on span "Create new sync" at bounding box center [228, 163] width 43 height 7
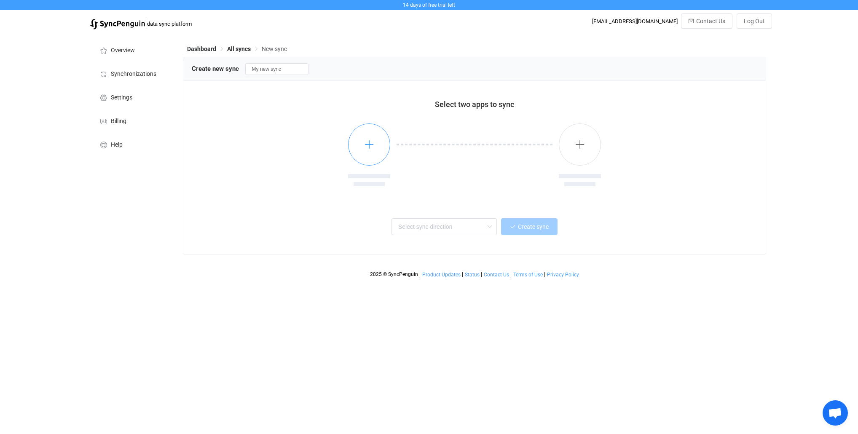
click at [373, 143] on icon "button" at bounding box center [369, 144] width 11 height 11
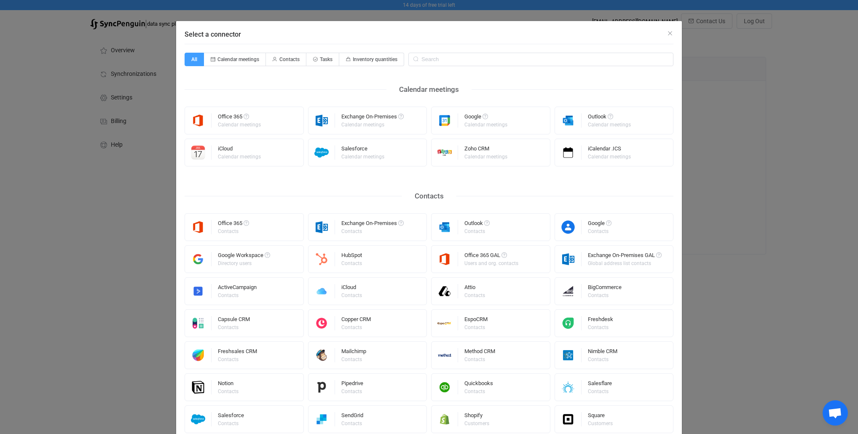
click at [84, 213] on div "Select a connector All Calendar meetings Contacts Tasks Inventory quantities Ca…" at bounding box center [429, 217] width 858 height 434
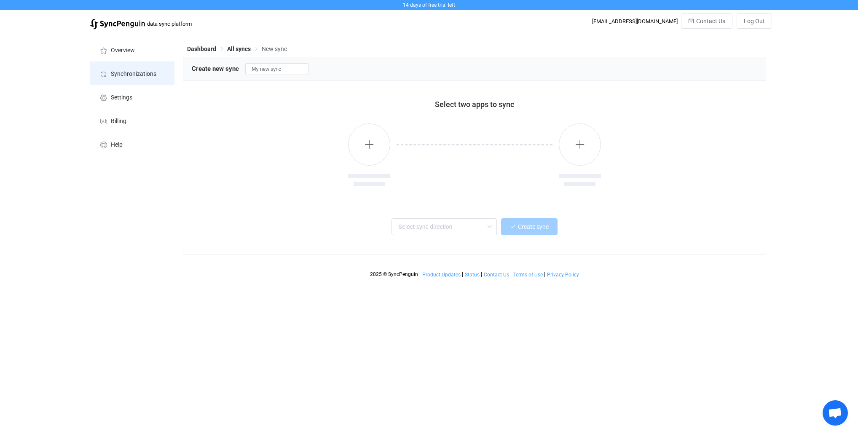
click at [126, 72] on span "Synchronizations" at bounding box center [134, 74] width 46 height 7
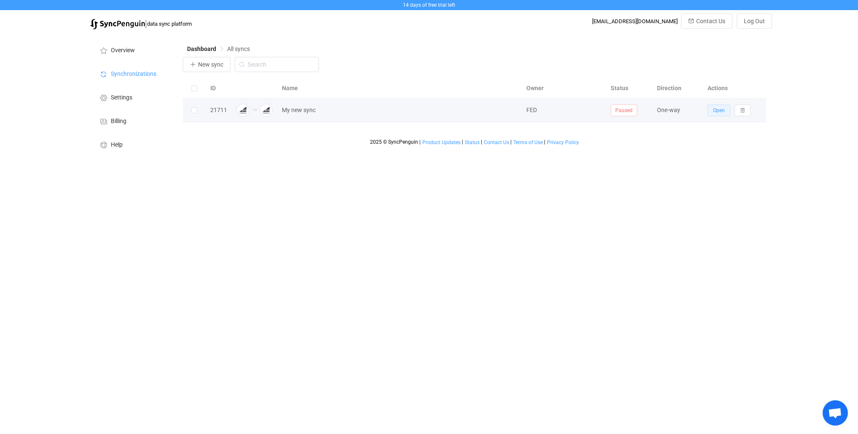
click at [724, 112] on span "Open" at bounding box center [719, 110] width 12 height 6
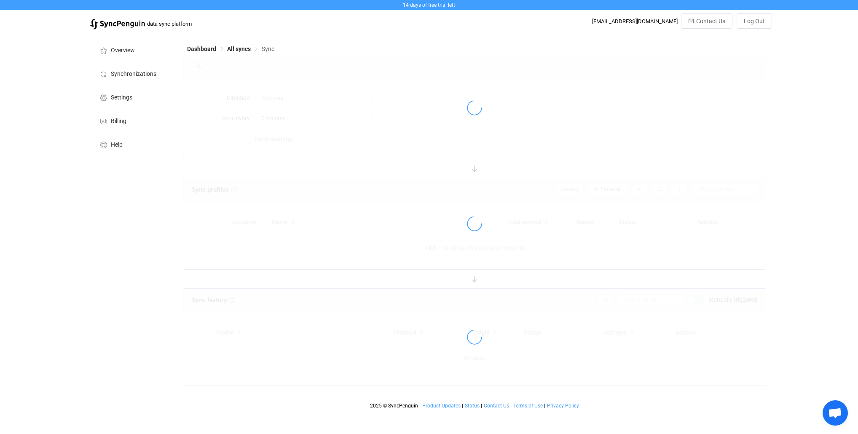
type input "A → B"
type input "10 minutes"
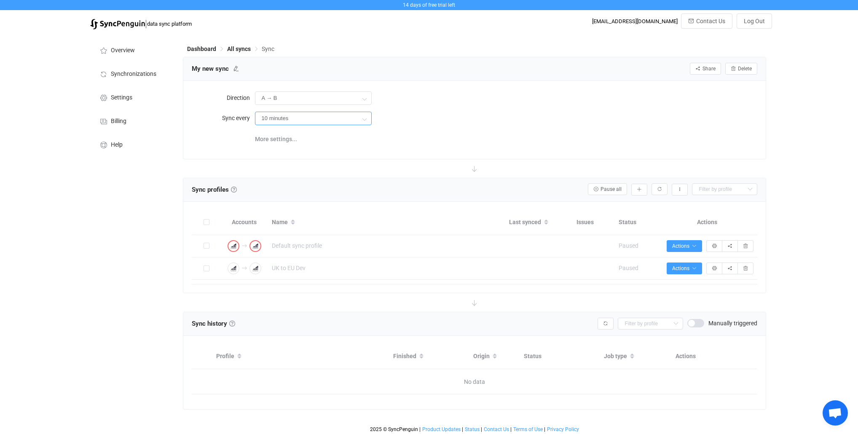
click at [305, 121] on input "10 minutes" at bounding box center [313, 118] width 117 height 13
click at [153, 201] on div "Overview Synchronizations Settings Billing Help" at bounding box center [132, 235] width 93 height 403
click at [272, 140] on span "More settings..." at bounding box center [276, 139] width 42 height 17
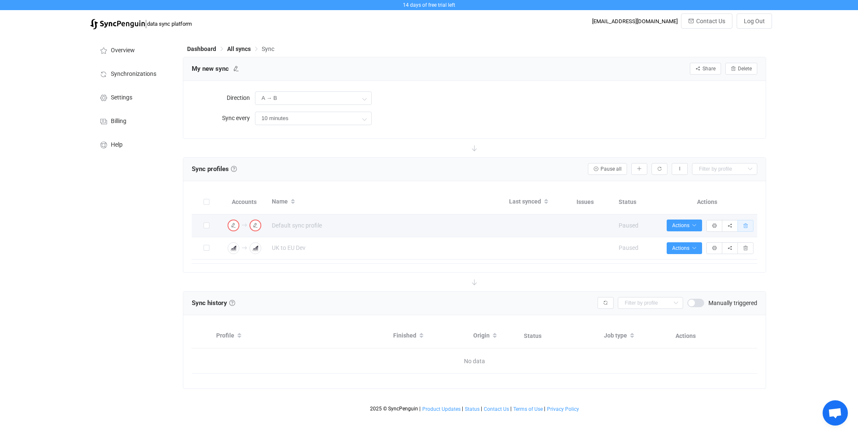
click at [745, 225] on icon "button" at bounding box center [745, 225] width 5 height 5
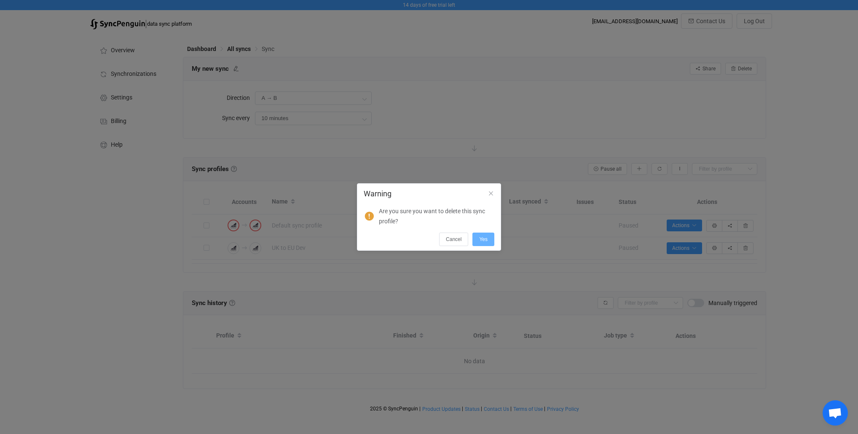
click at [486, 242] on span "Yes" at bounding box center [483, 239] width 8 height 6
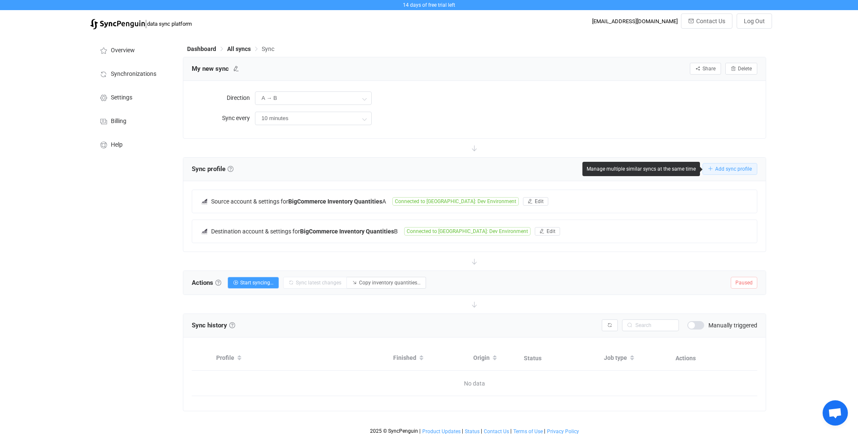
click at [734, 170] on span "Add sync profile" at bounding box center [733, 169] width 37 height 6
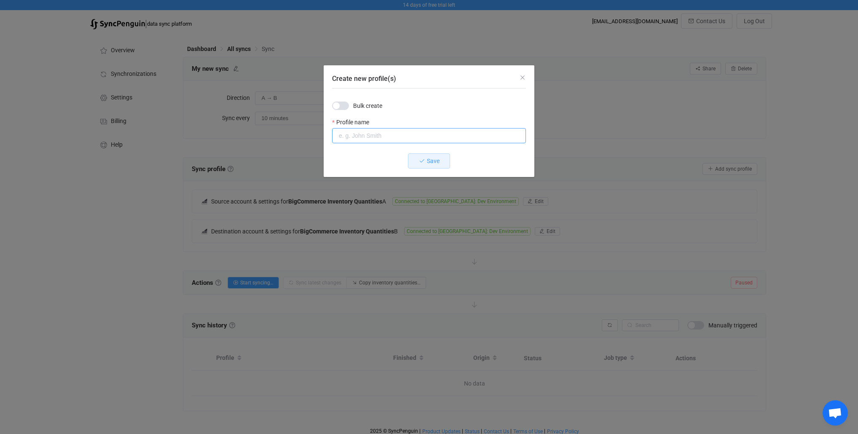
click at [381, 136] on input "Create new profile(s)" at bounding box center [429, 135] width 194 height 15
type input "UK to FR"
click at [443, 164] on button "Save" at bounding box center [429, 160] width 42 height 15
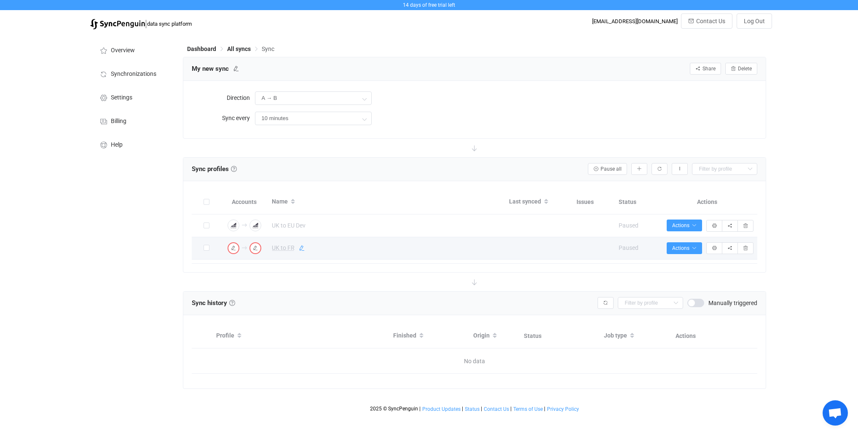
click at [301, 248] on icon at bounding box center [302, 248] width 6 height 6
click at [337, 249] on input "UK to FR" at bounding box center [375, 248] width 215 height 13
type input "UK to FR Dev"
click at [333, 273] on div at bounding box center [475, 282] width 584 height 19
click at [511, 175] on div "Sync profiles Sync profiles Sync profiles A sync profile represents a single pa…" at bounding box center [474, 170] width 583 height 24
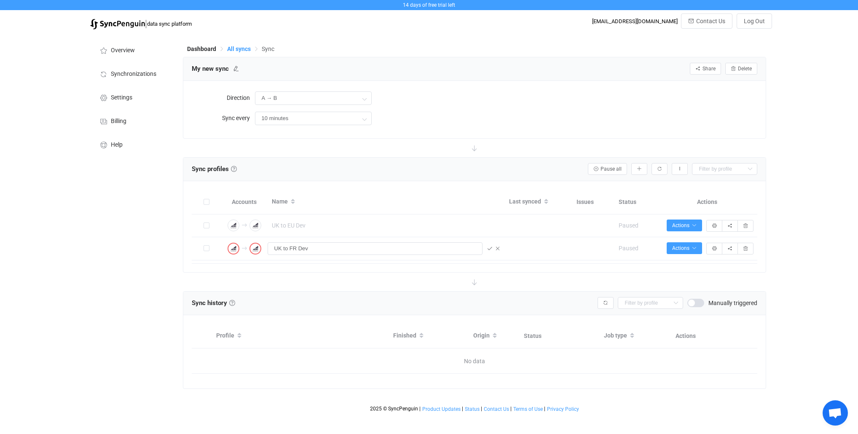
click at [239, 50] on span "All syncs" at bounding box center [239, 49] width 24 height 7
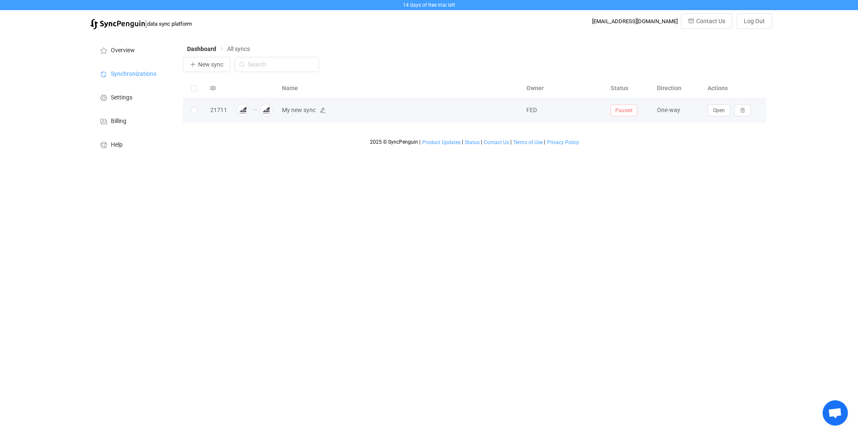
click at [300, 111] on span "My new sync" at bounding box center [299, 110] width 34 height 10
click at [714, 113] on span "Open" at bounding box center [719, 110] width 12 height 6
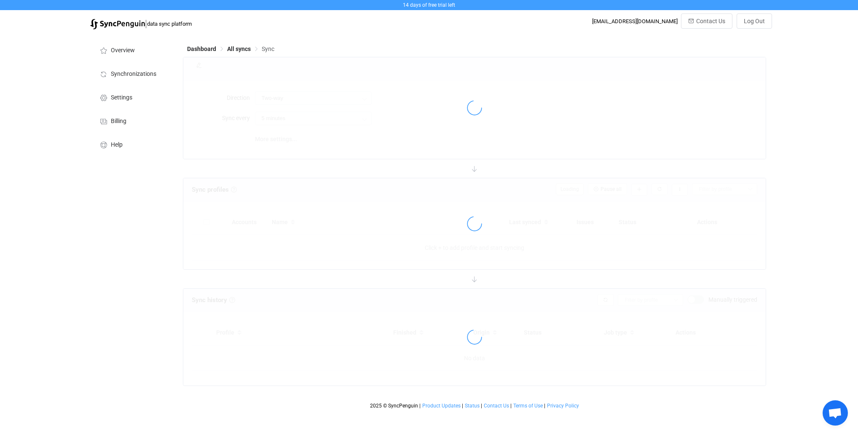
type input "A → B"
type input "10 minutes"
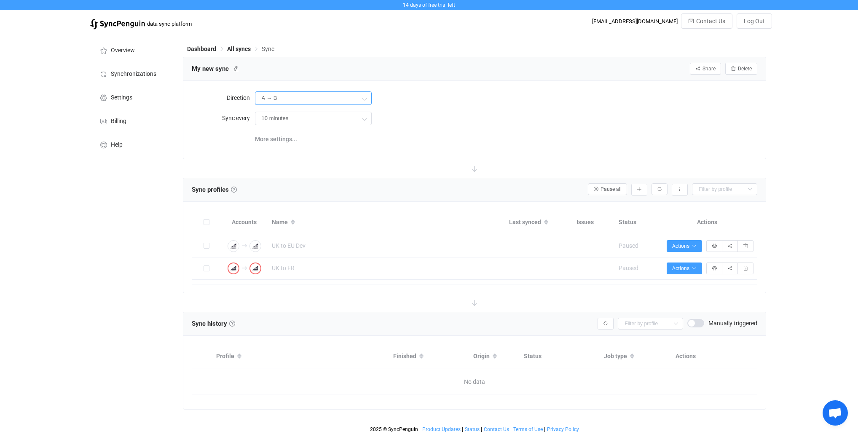
click at [293, 97] on input "A → B" at bounding box center [313, 97] width 117 height 13
click at [435, 109] on form "Direction A → B Sync every 10 minutes 10 minutes 15 minutes 30 minutes 1 hour 2…" at bounding box center [475, 108] width 566 height 38
click at [321, 116] on input "10 minutes" at bounding box center [313, 118] width 117 height 13
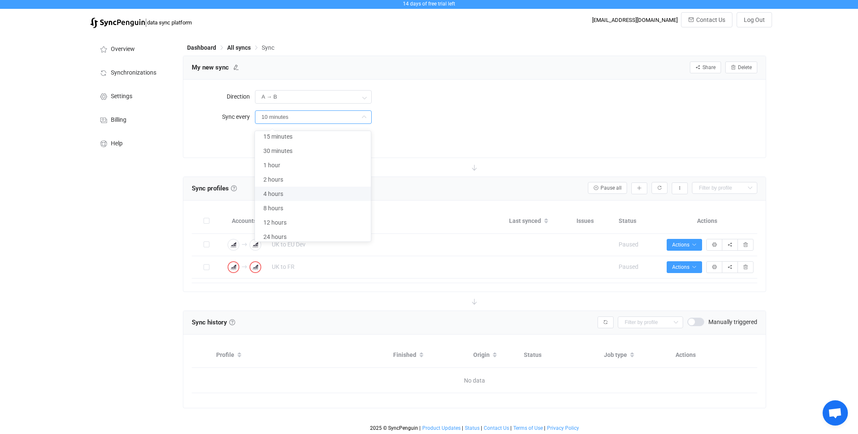
scroll to position [2, 0]
drag, startPoint x: 438, startPoint y: 142, endPoint x: 346, endPoint y: 139, distance: 92.4
click at [438, 142] on div "More settings..." at bounding box center [506, 136] width 503 height 17
click at [274, 135] on span "More settings..." at bounding box center [276, 137] width 42 height 17
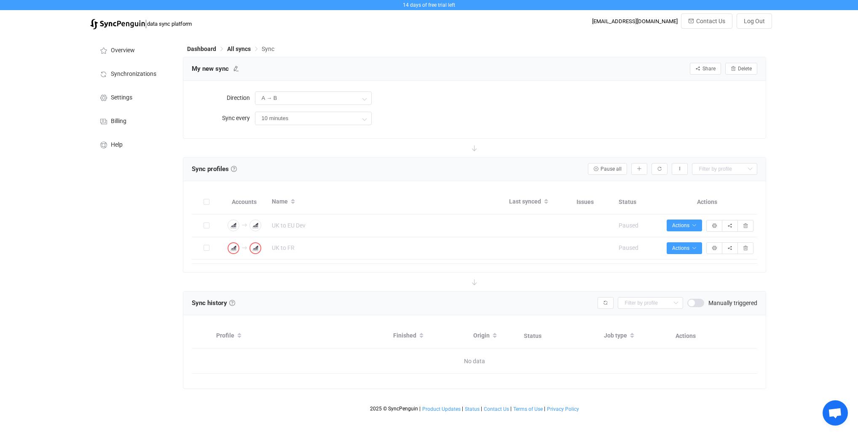
scroll to position [0, 0]
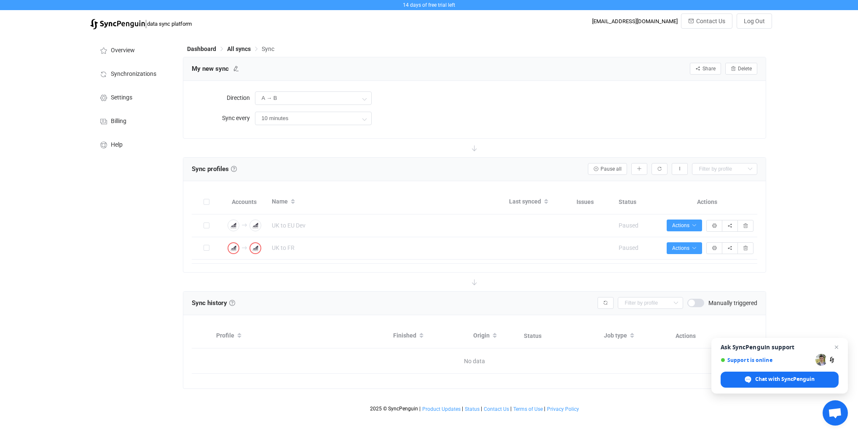
click at [491, 284] on div at bounding box center [475, 282] width 584 height 19
click at [286, 100] on input "A → B" at bounding box center [313, 97] width 117 height 13
click at [440, 98] on div "A → B" at bounding box center [506, 97] width 503 height 17
click at [302, 118] on input "10 minutes" at bounding box center [313, 118] width 117 height 13
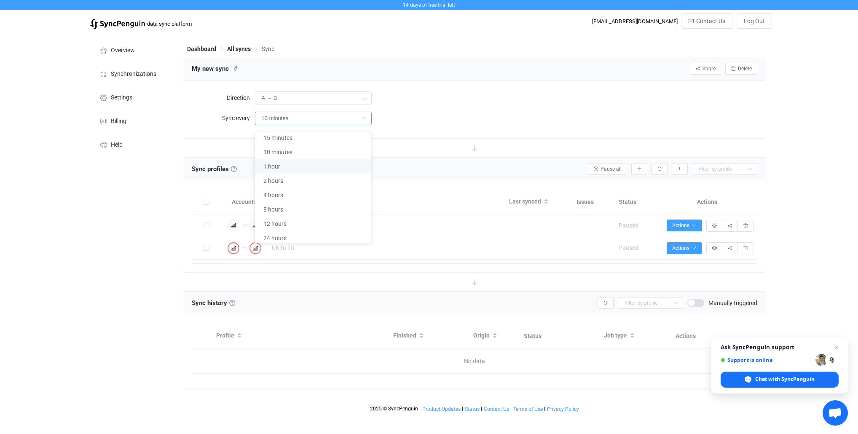
click at [413, 113] on div "10 minutes" at bounding box center [506, 118] width 503 height 17
click at [336, 120] on input "10 minutes" at bounding box center [313, 118] width 117 height 13
click at [408, 135] on div "Direction A → B Sync every 10 minutes" at bounding box center [474, 109] width 583 height 57
click at [237, 68] on icon at bounding box center [236, 69] width 6 height 6
click at [216, 70] on input "My new sync" at bounding box center [228, 68] width 80 height 13
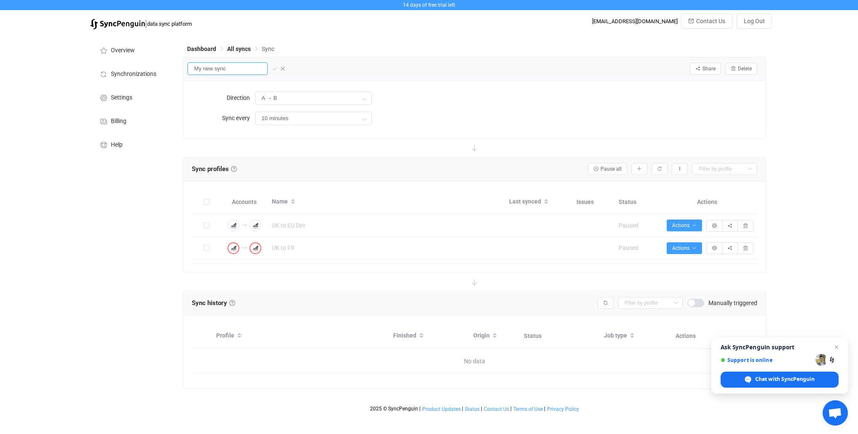
click at [216, 70] on input "My new sync" at bounding box center [228, 68] width 80 height 13
type input "Stock Inventory Sync"
click at [235, 167] on link at bounding box center [234, 169] width 6 height 6
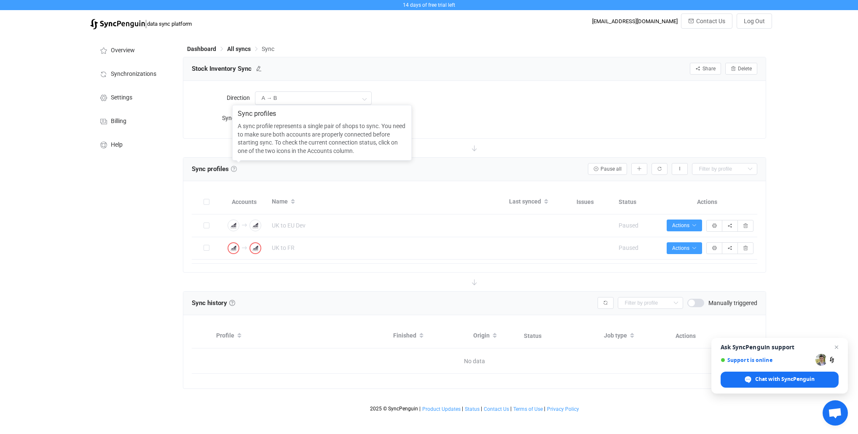
click at [235, 167] on link at bounding box center [234, 169] width 6 height 6
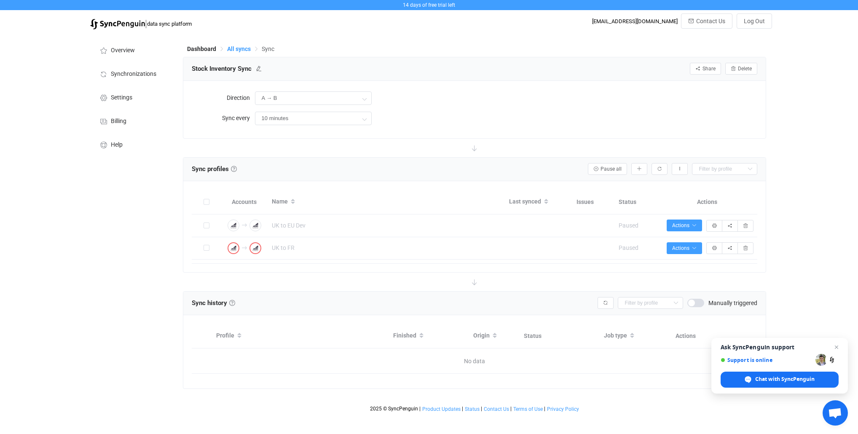
click at [237, 51] on span "All syncs" at bounding box center [239, 49] width 24 height 7
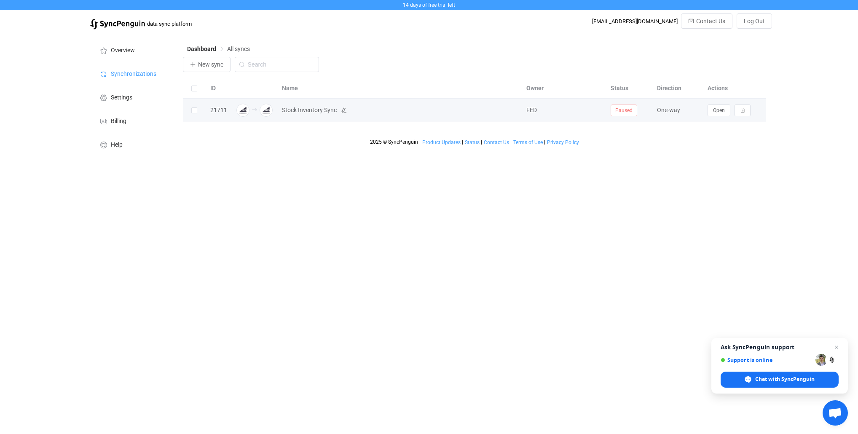
click at [322, 111] on span "Stock Inventory Sync" at bounding box center [309, 110] width 55 height 10
click at [722, 113] on span "Open" at bounding box center [719, 110] width 12 height 6
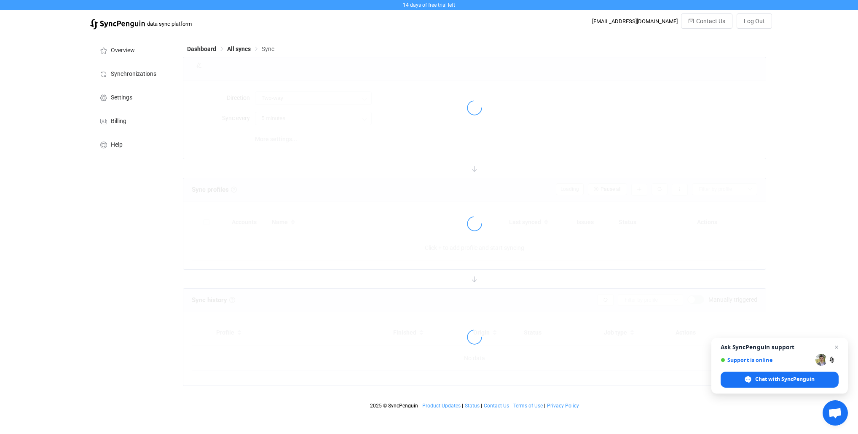
type input "A → B"
type input "10 minutes"
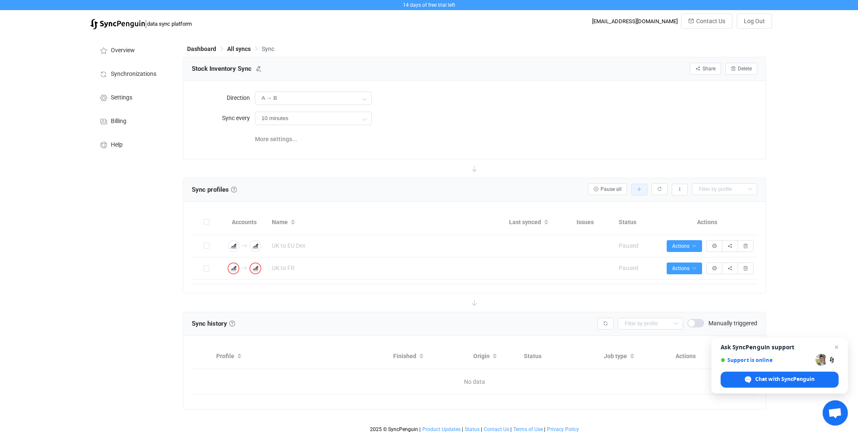
click at [643, 190] on button "button" at bounding box center [639, 190] width 16 height 12
click at [603, 209] on li "Add manually…" at bounding box center [610, 212] width 72 height 15
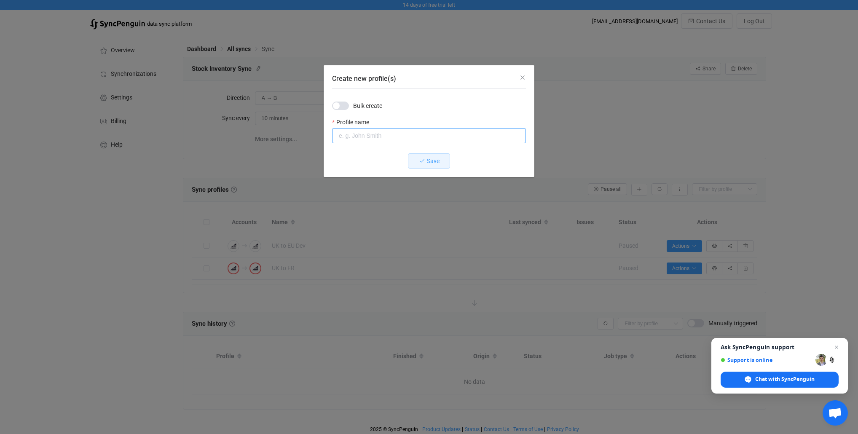
click at [377, 136] on input "Create new profile(s)" at bounding box center [429, 135] width 194 height 15
type input "UK to DEV"
click at [426, 163] on button "Save" at bounding box center [429, 160] width 42 height 15
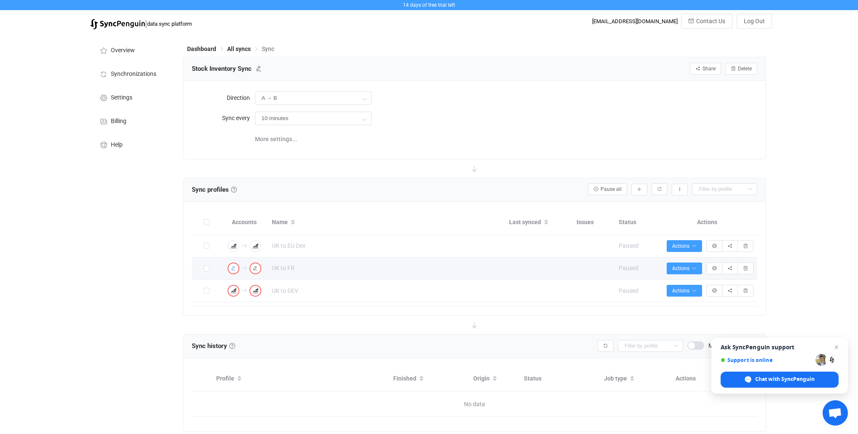
click at [232, 268] on icon "button" at bounding box center [233, 268] width 5 height 5
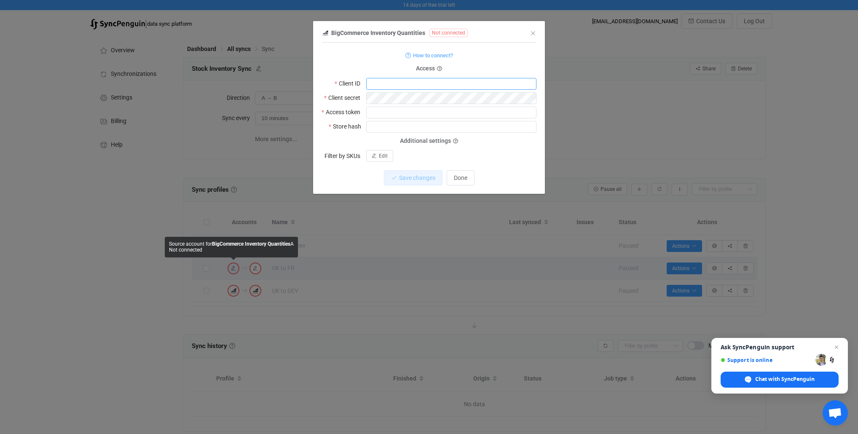
click at [396, 81] on input "dialog" at bounding box center [451, 84] width 170 height 12
paste input "7zu8f9gjbnx0y2ba6pa9yh57llupj9d"
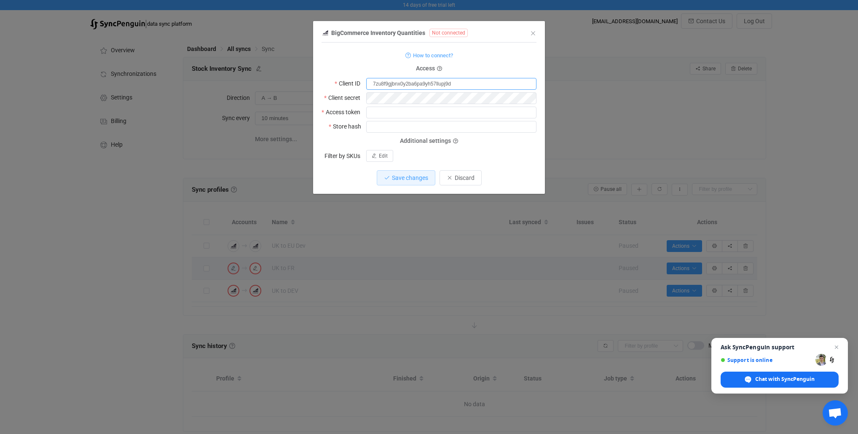
click at [406, 83] on input "7zu8f9gjbnx0y2ba6pa9yh57llupj9d" at bounding box center [451, 84] width 170 height 12
paste input "whew15k0eav96onte1p11ichxmj0pn"
type input "whew15k0eav96onte1p11ichxmj0pn"
click at [389, 112] on input "dialog" at bounding box center [451, 113] width 170 height 12
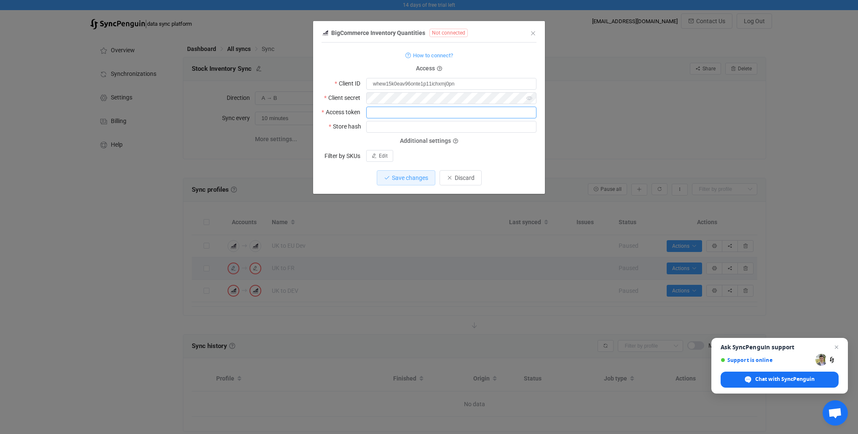
paste input "7zu8f9gjbnx0y2ba6pa9yh57llupj9d"
type input "7zu8f9gjbnx0y2ba6pa9yh57llupj9d"
click at [395, 125] on input "dialog" at bounding box center [451, 127] width 170 height 12
paste input "sjv6wvyy8j"
type input "sjv6wvyy8j"
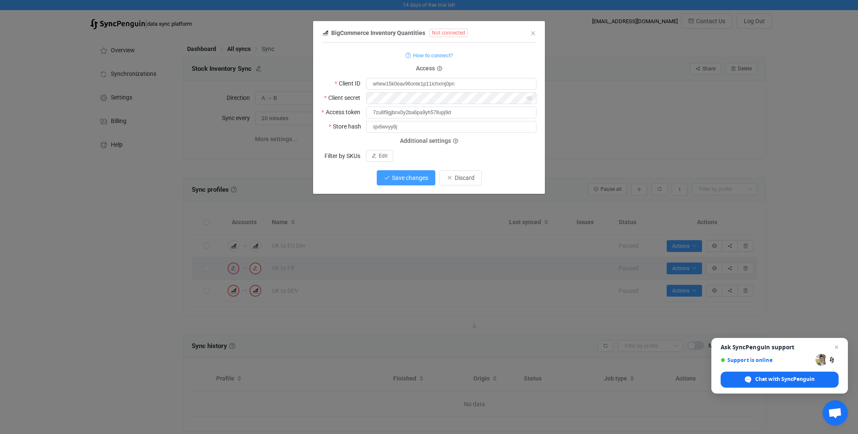
click at [412, 179] on span "Save changes" at bounding box center [410, 177] width 36 height 7
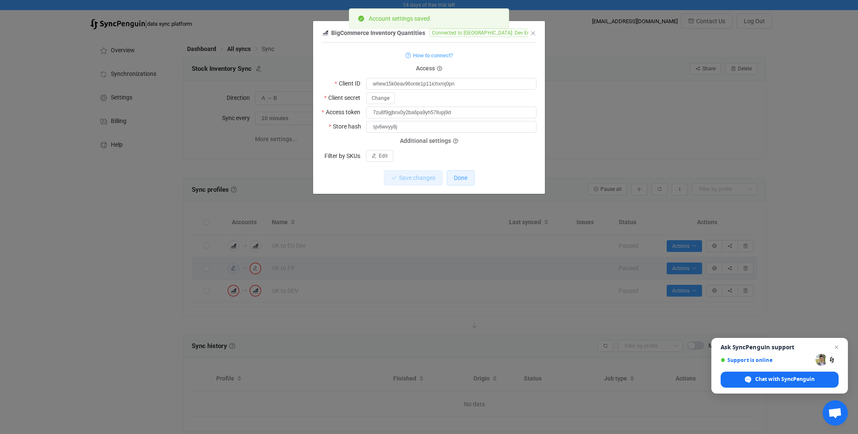
click at [460, 180] on span "Done" at bounding box center [460, 177] width 13 height 7
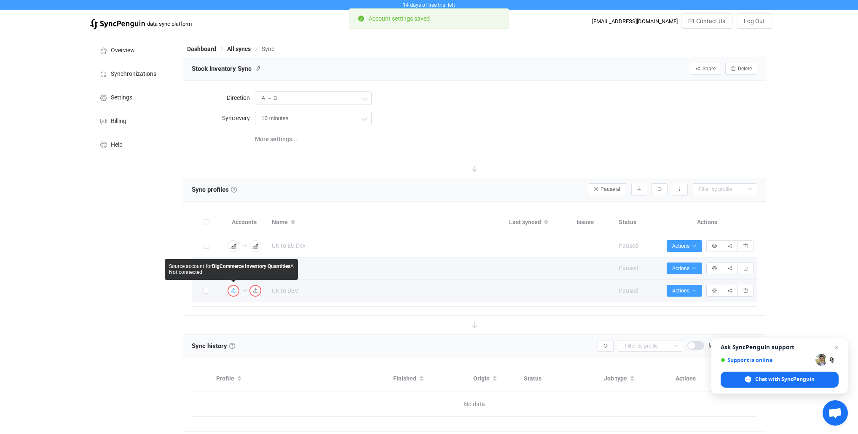
click at [235, 292] on icon "button" at bounding box center [233, 290] width 5 height 5
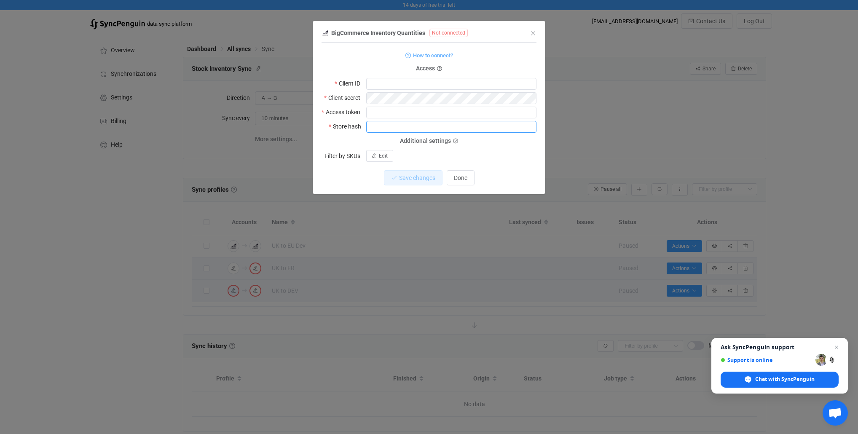
click at [404, 126] on input "dialog" at bounding box center [451, 127] width 170 height 12
paste input "sjv6wvyy8j"
type input "sjv6wvyy8j"
click at [389, 111] on input "dialog" at bounding box center [451, 113] width 170 height 12
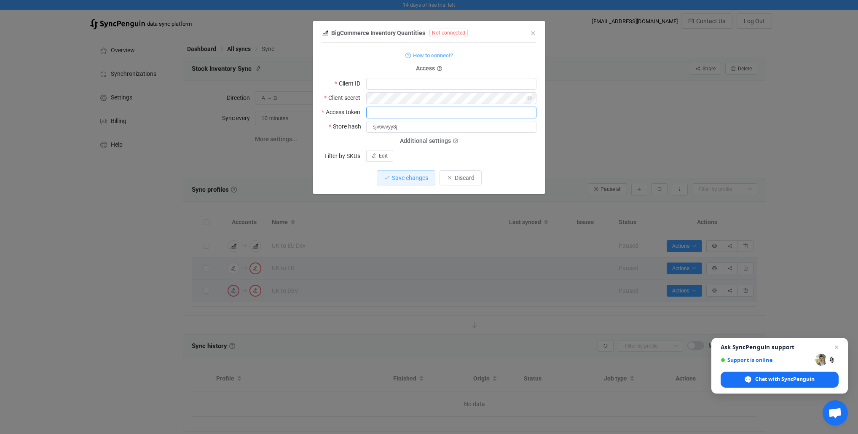
paste input "7zu8f9gjbnx0y2ba6pa9yh57llupj9d"
type input "7zu8f9gjbnx0y2ba6pa9yh57llupj9d"
click at [386, 83] on input "dialog" at bounding box center [451, 84] width 170 height 12
paste input "whew15k0eav96onte1p11ichxmj0pn"
type input "whew15k0eav96onte1p11ichxmj0pn"
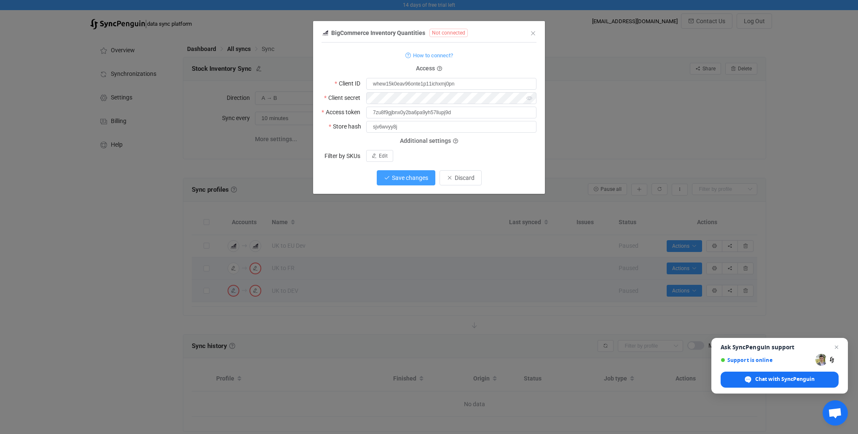
click at [377, 176] on button "Save changes" at bounding box center [406, 177] width 59 height 15
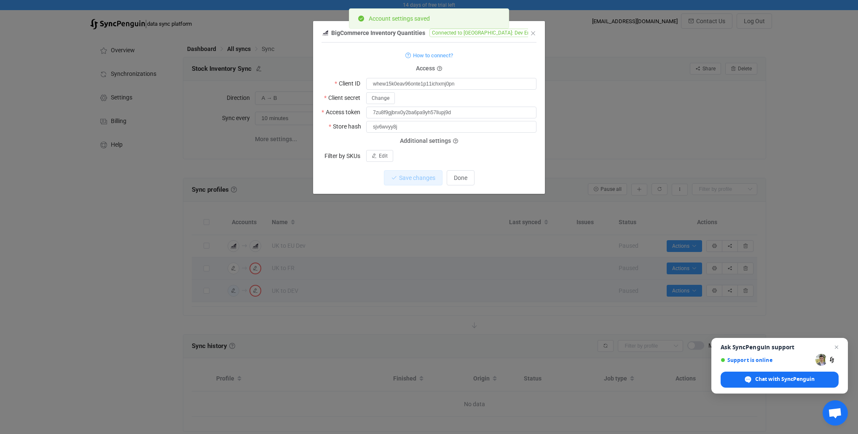
click at [295, 296] on div "BigCommerce Inventory Quantities Connected to [GEOGRAPHIC_DATA]: Dev Environmen…" at bounding box center [429, 217] width 858 height 434
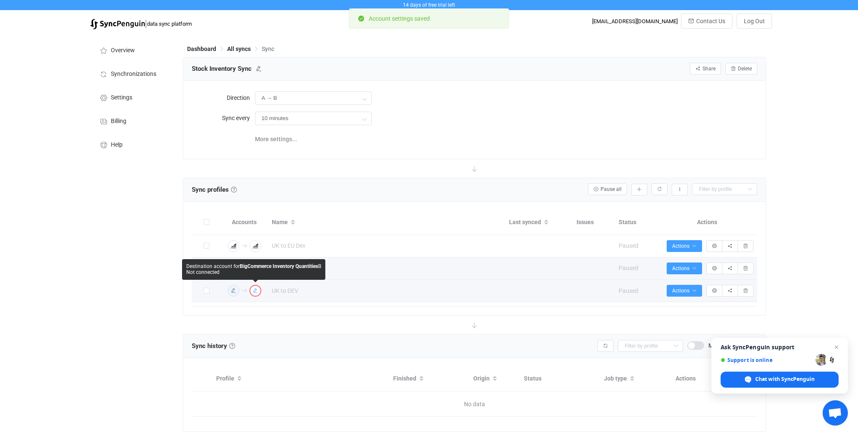
click at [257, 290] on icon "button" at bounding box center [255, 290] width 5 height 5
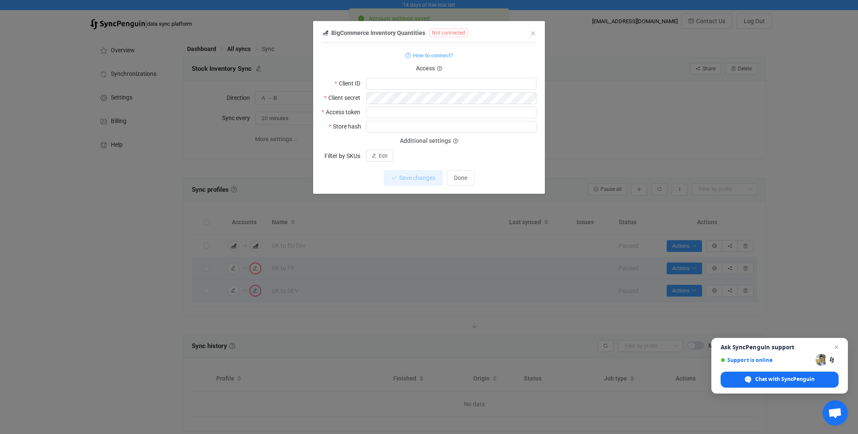
click at [395, 303] on div "BigCommerce Inventory Quantities Not connected 1 Standard output: Output saved …" at bounding box center [429, 217] width 858 height 434
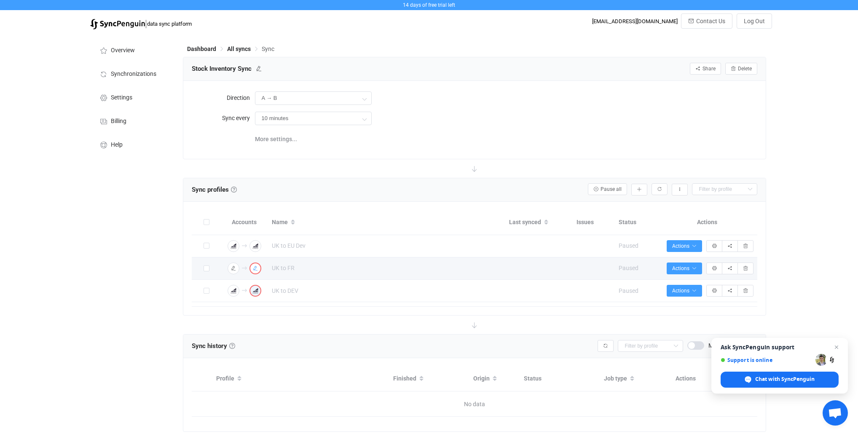
click at [258, 267] on icon "button" at bounding box center [255, 268] width 5 height 5
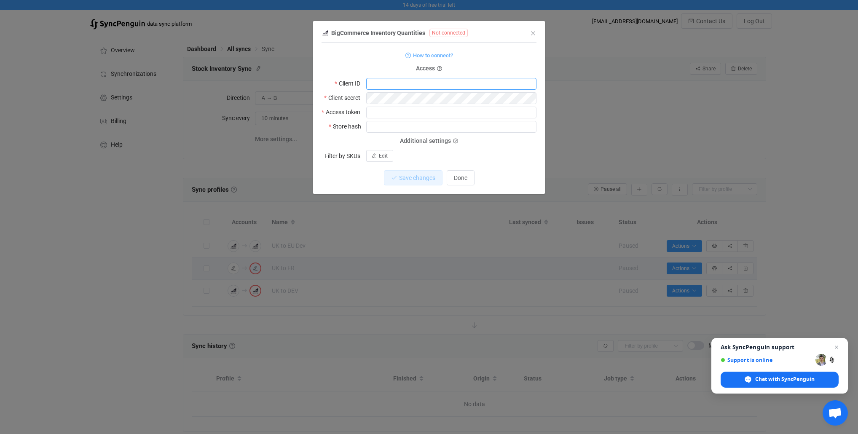
click at [421, 84] on input "dialog" at bounding box center [451, 84] width 170 height 12
paste input "a0t9frd8330ndm9l1kcdv6t3ohf1s87"
type input "a0t9frd8330ndm9l1kcdv6t3ohf1s87"
click at [392, 110] on input "dialog" at bounding box center [451, 113] width 170 height 12
paste input "hxwkqq2mtlphskh71lkjybzjfxj95ia"
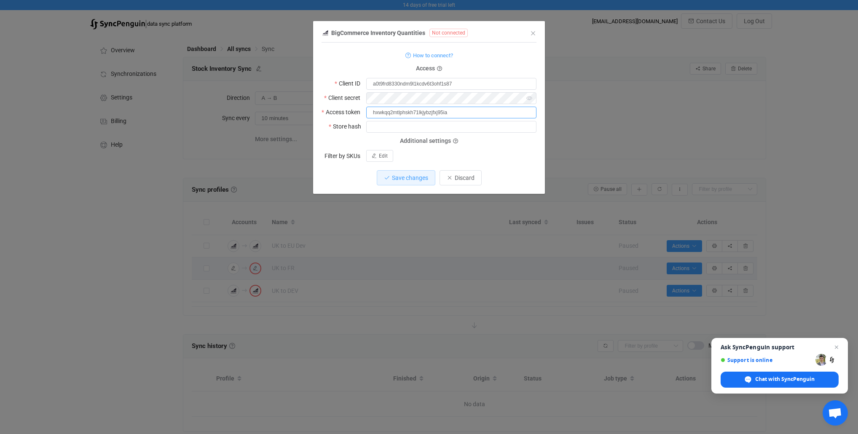
type input "hxwkqq2mtlphskh71lkjybzjfxj95ia"
click at [394, 125] on input "dialog" at bounding box center [451, 127] width 170 height 12
paste input "lgmensb1qb"
type input "lgmensb1qb"
click at [505, 147] on div "Additional settings Filter by SKUs Edit" at bounding box center [429, 151] width 215 height 21
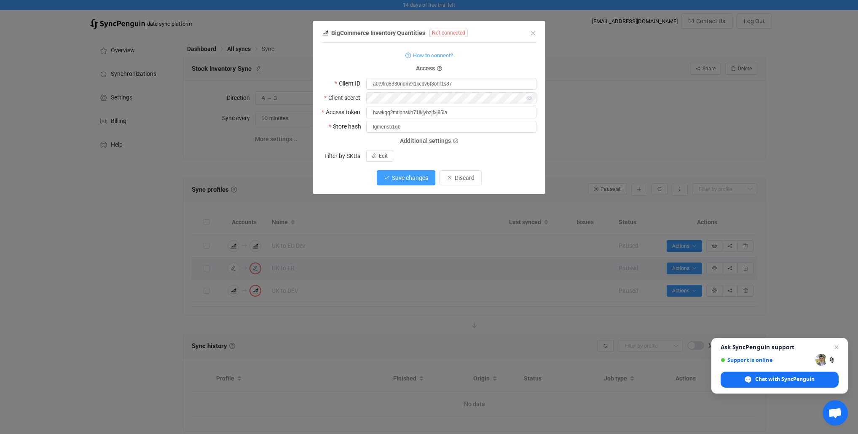
click at [412, 178] on span "Save changes" at bounding box center [410, 177] width 36 height 7
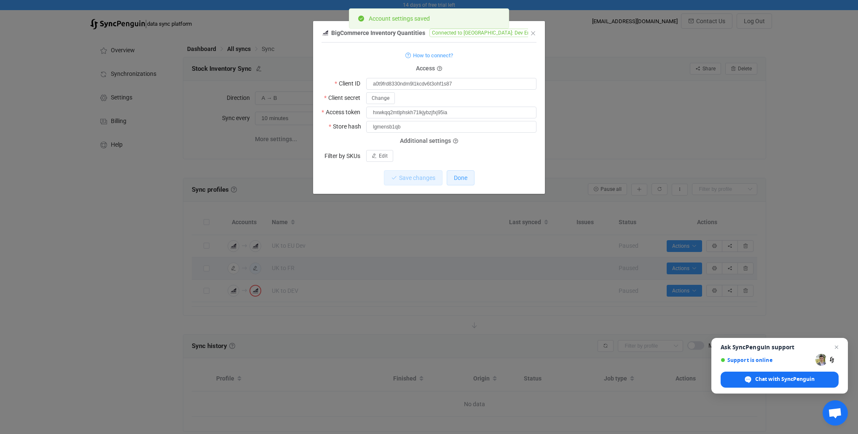
click at [464, 181] on span "Done" at bounding box center [460, 177] width 13 height 7
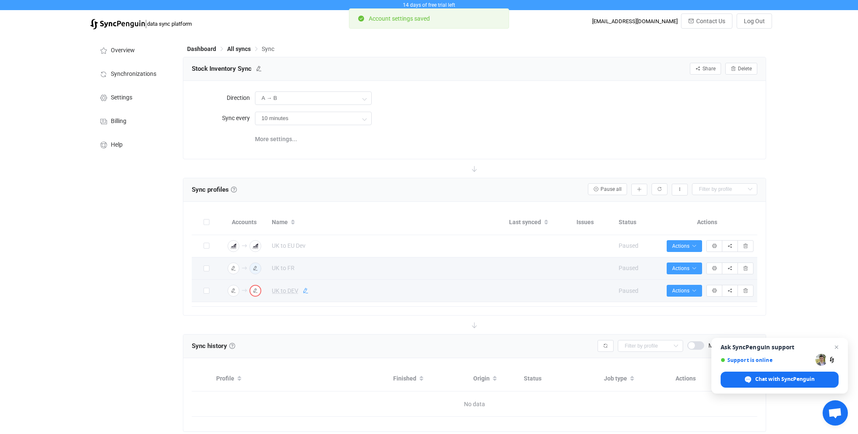
click at [303, 291] on icon at bounding box center [306, 291] width 6 height 6
click at [304, 291] on input "UK to DEV" at bounding box center [375, 291] width 215 height 13
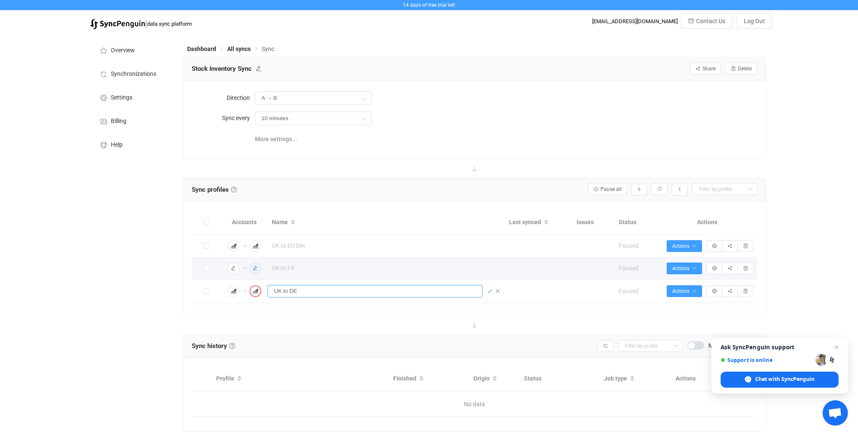
type input "UK to DE"
click at [298, 315] on div "Sync profiles Sync profiles Sync profiles A sync profile represents a single pa…" at bounding box center [475, 247] width 584 height 138
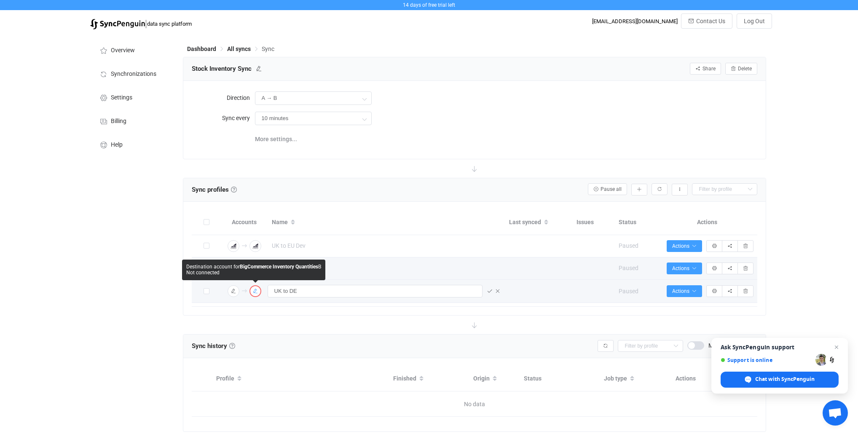
click at [255, 294] on div "button" at bounding box center [255, 291] width 5 height 5
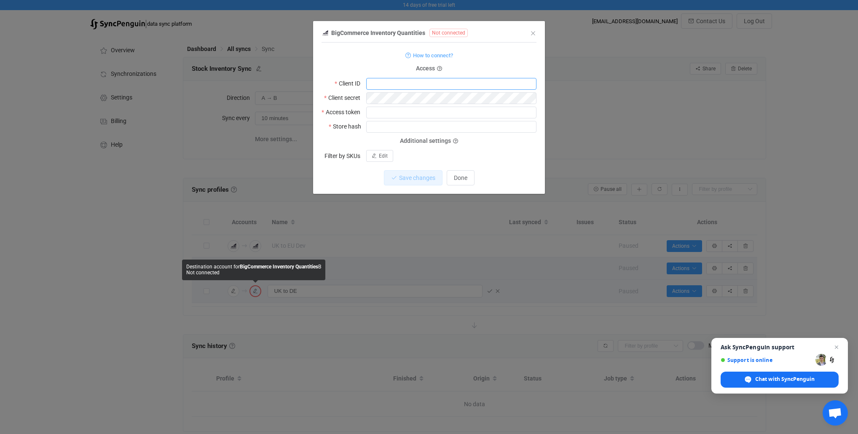
click at [395, 84] on input "dialog" at bounding box center [451, 84] width 170 height 12
paste input "tm077612z85b8ekrz4zc0k8m81945c8"
type input "tm077612z85b8ekrz4zc0k8m81945c8"
click at [379, 115] on input "dialog" at bounding box center [451, 113] width 170 height 12
paste input "f2827sj2i8f2zvfef734se1mxc1iotd"
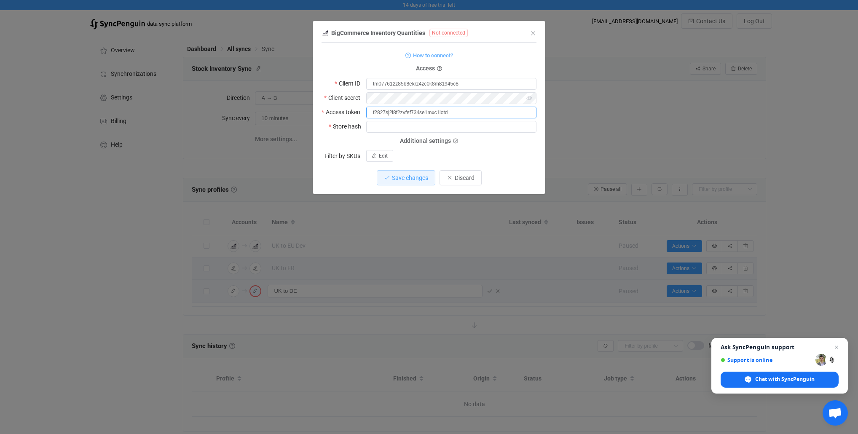
type input "f2827sj2i8f2zvfef734se1mxc1iotd"
click at [397, 126] on input "dialog" at bounding box center [451, 127] width 170 height 12
paste input "f04aga3xk4"
type input "f04aga3xk4"
click at [408, 180] on span "Save changes" at bounding box center [410, 177] width 36 height 7
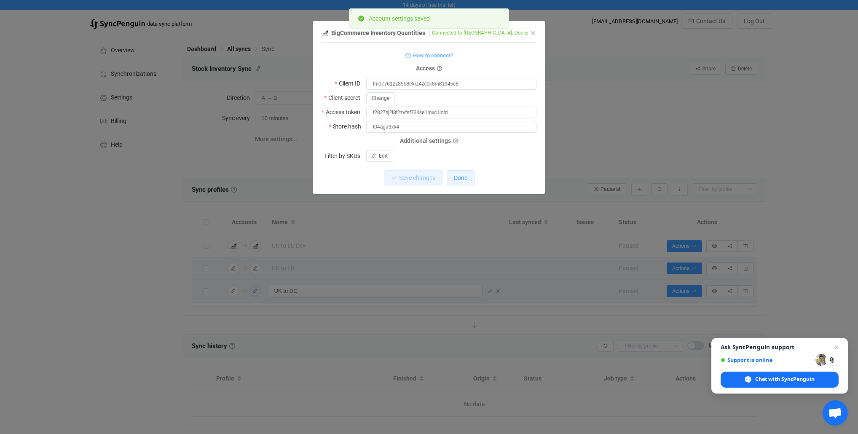
click at [463, 181] on button "Done" at bounding box center [461, 177] width 28 height 15
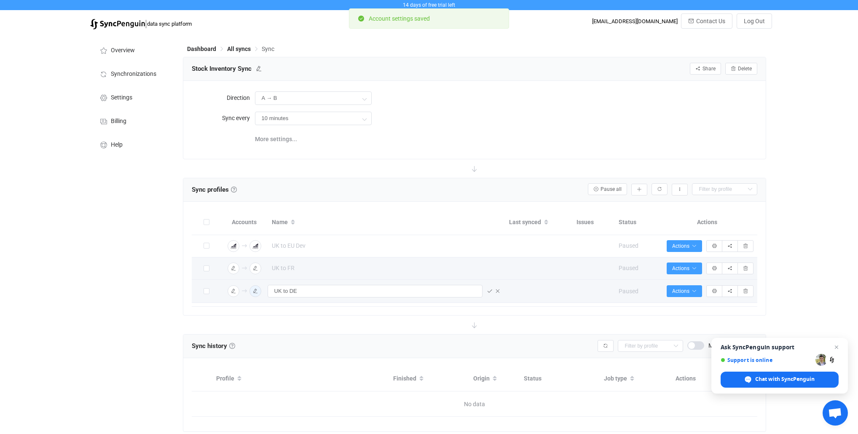
click at [808, 295] on div "14 days of free trial left | data sync platform [EMAIL_ADDRESS][DOMAIN_NAME] Co…" at bounding box center [429, 229] width 858 height 459
click at [836, 349] on span "Close chat" at bounding box center [837, 347] width 11 height 11
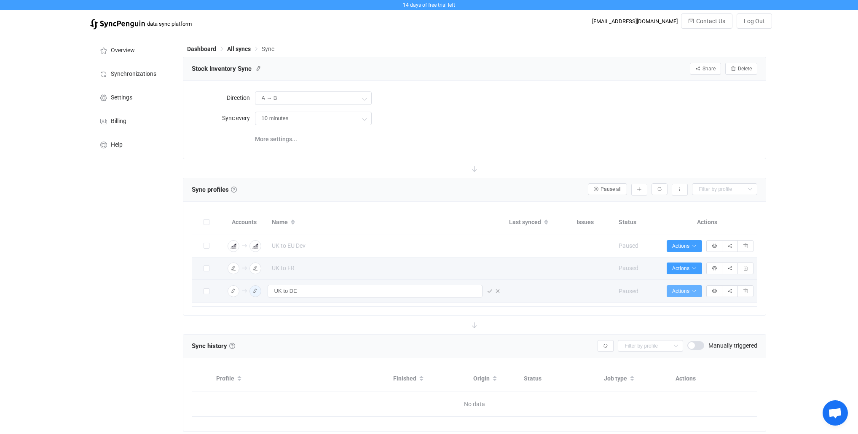
click at [697, 293] on button "Actions" at bounding box center [684, 291] width 35 height 12
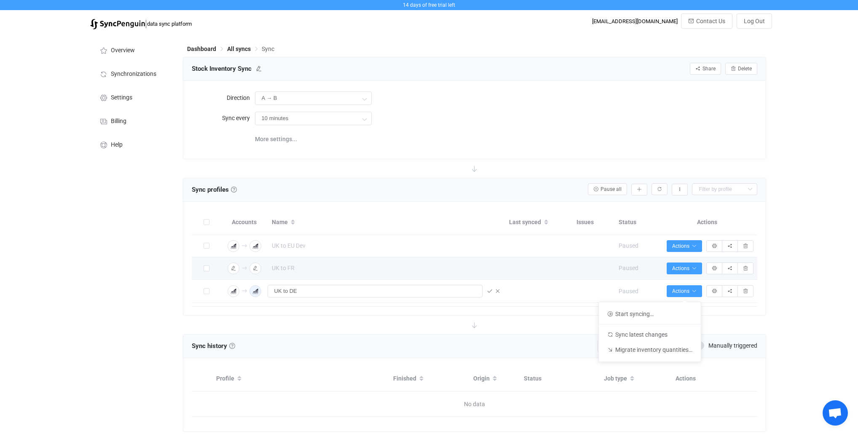
click at [475, 324] on icon at bounding box center [474, 325] width 19 height 19
click at [301, 98] on input "A → B" at bounding box center [313, 97] width 117 height 13
click at [158, 111] on li "Billing" at bounding box center [132, 121] width 84 height 24
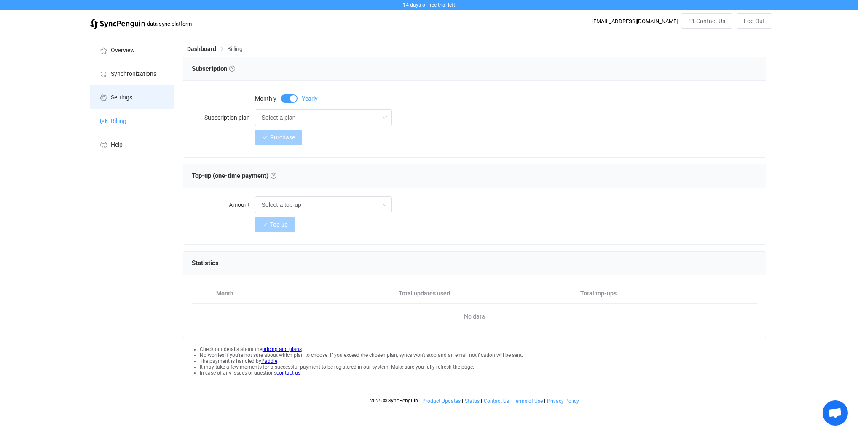
click at [134, 96] on li "Settings" at bounding box center [132, 97] width 84 height 24
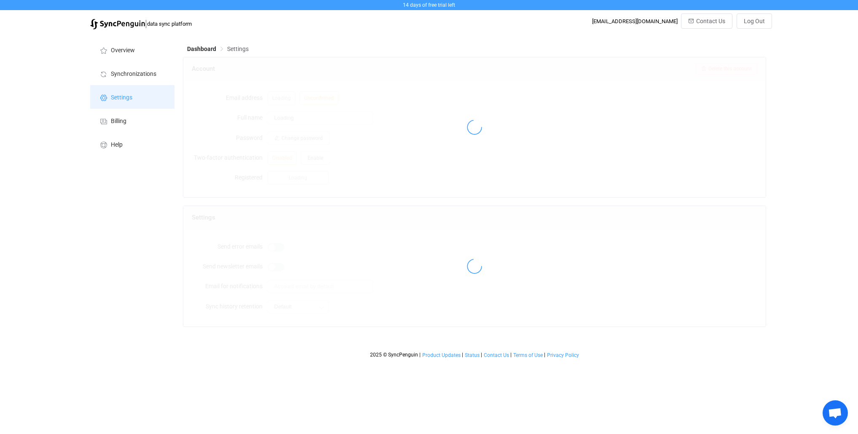
type input "FED"
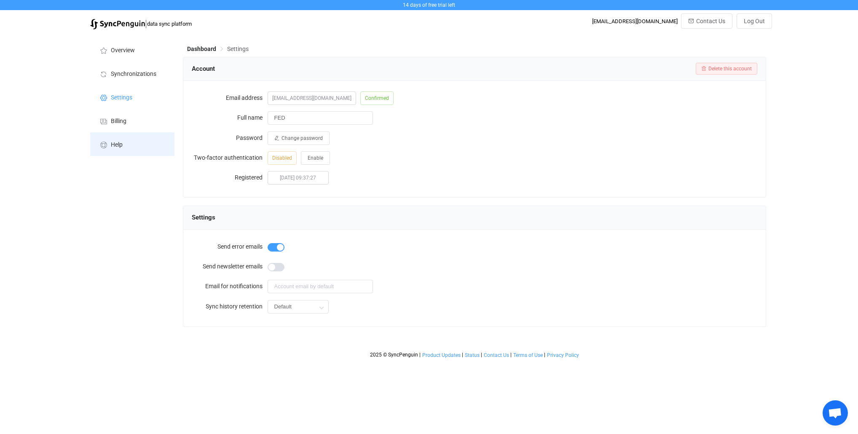
click at [136, 140] on li "Help" at bounding box center [132, 144] width 84 height 24
click at [116, 53] on span "Overview" at bounding box center [123, 50] width 24 height 7
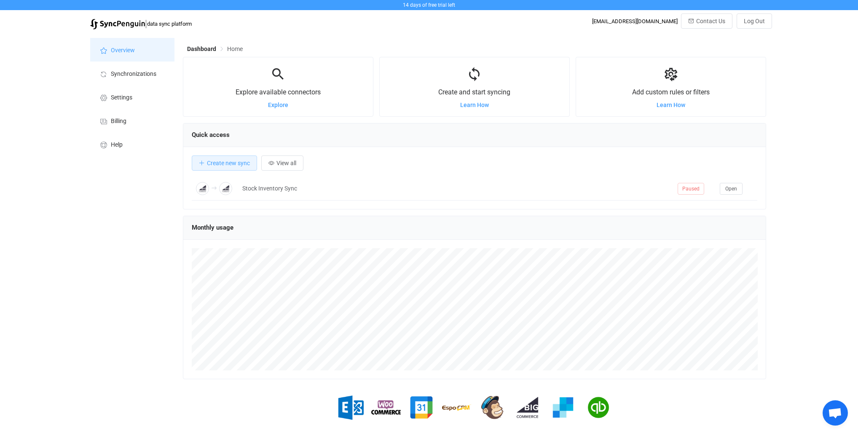
scroll to position [163, 583]
